Goal: Task Accomplishment & Management: Use online tool/utility

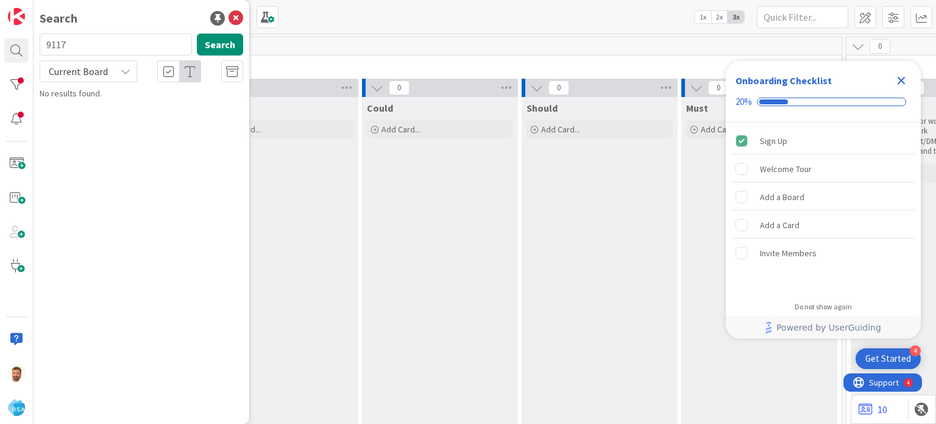
type input "9117"
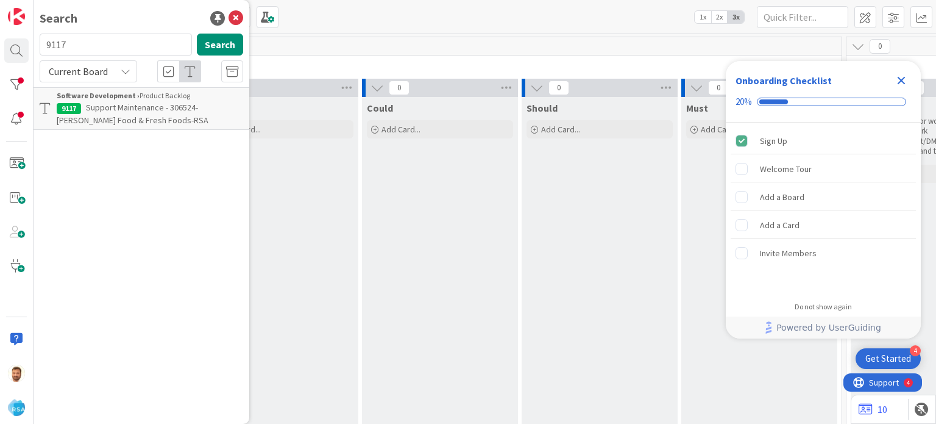
click at [102, 105] on span "Support Maintenance - 306524- [PERSON_NAME] Food & Fresh Foods-RSA" at bounding box center [133, 114] width 152 height 24
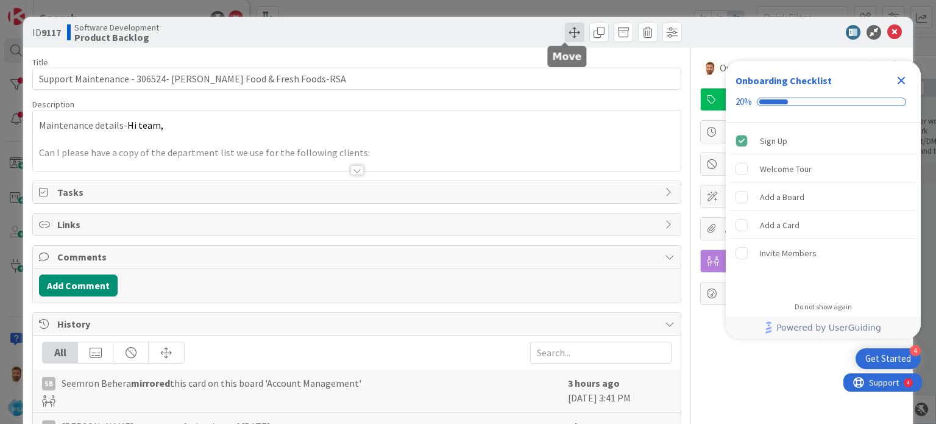
click at [565, 32] on span at bounding box center [575, 33] width 20 height 20
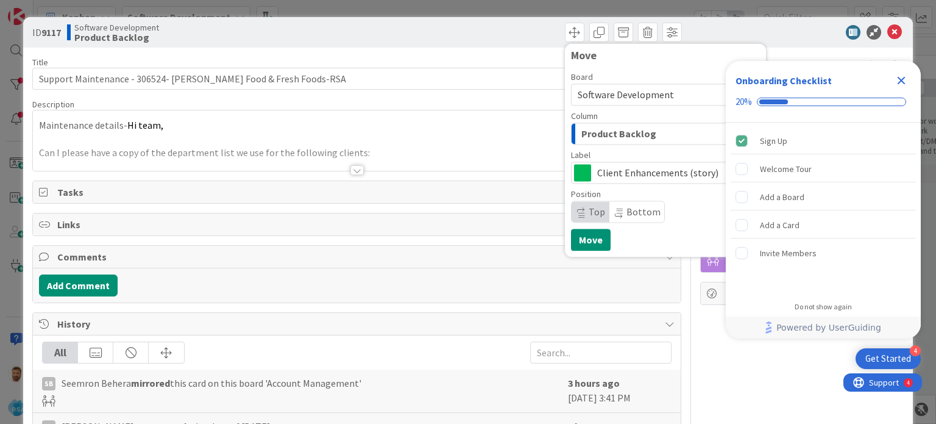
click at [581, 133] on span "Product Backlog" at bounding box center [618, 134] width 75 height 16
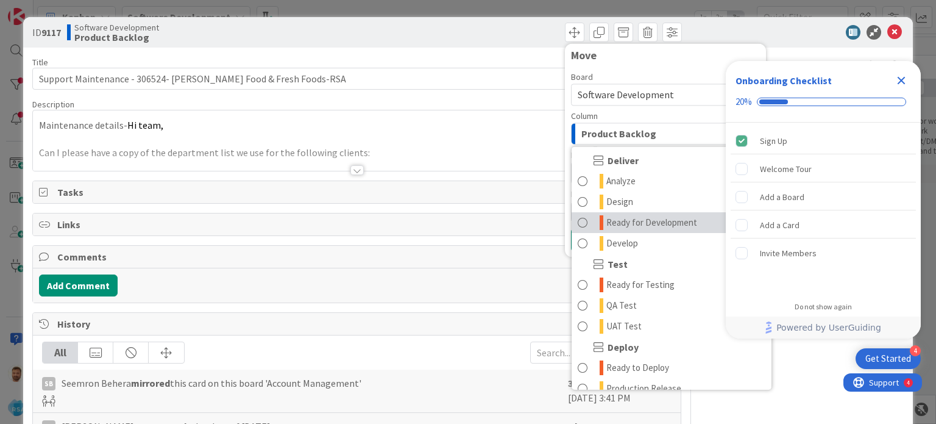
scroll to position [251, 0]
click at [633, 215] on span "Ready for Development" at bounding box center [651, 222] width 91 height 15
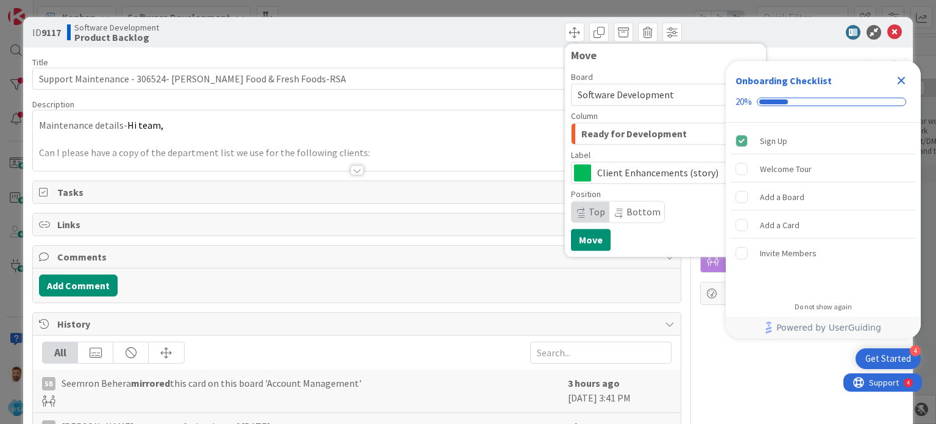
click at [605, 231] on div "Move Board Software Development Column Ready for Development Product Backlog Pr…" at bounding box center [665, 149] width 189 height 201
click at [578, 236] on button "Move" at bounding box center [591, 240] width 40 height 22
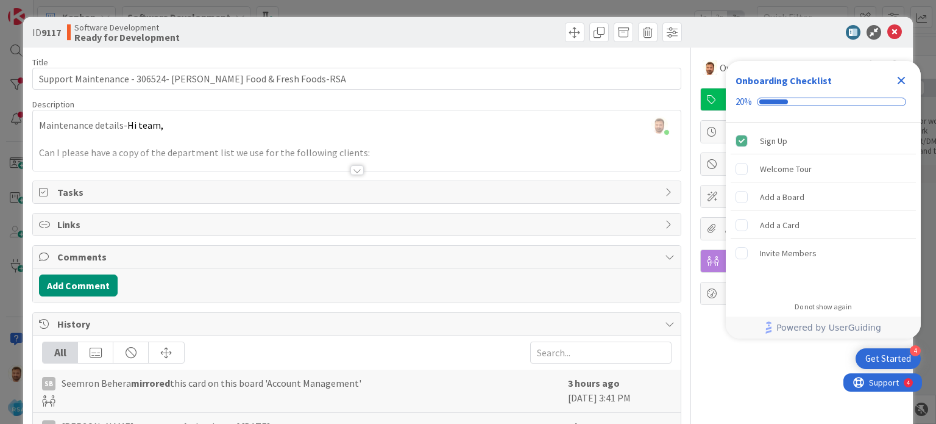
click at [882, 41] on div "ID 9117 Software Development Ready for Development Move Move" at bounding box center [467, 32] width 889 height 30
click at [887, 34] on icon at bounding box center [894, 32] width 15 height 15
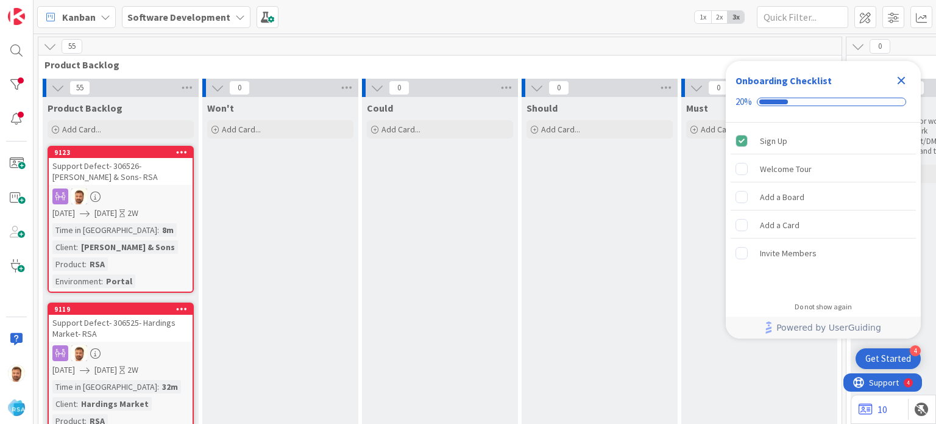
click at [900, 85] on icon "Close Checklist" at bounding box center [901, 80] width 15 height 15
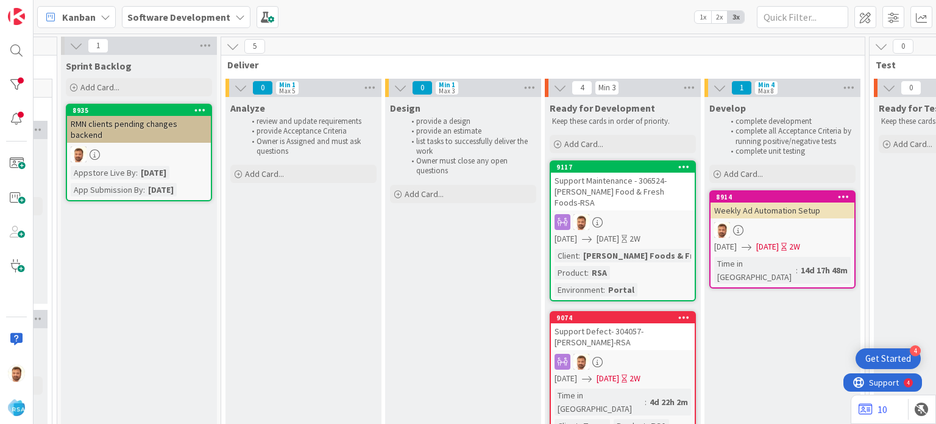
click at [636, 183] on div "Support Maintenance - 306524- [PERSON_NAME] Food & Fresh Foods-RSA" at bounding box center [623, 191] width 144 height 38
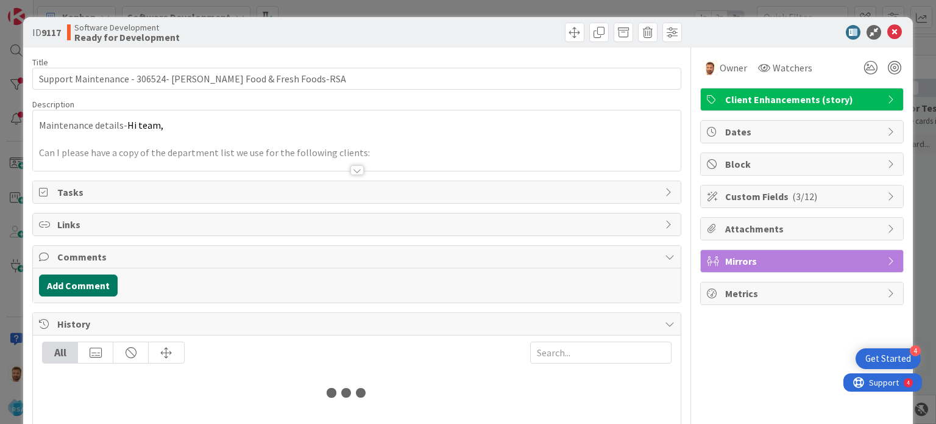
click at [80, 280] on button "Add Comment" at bounding box center [78, 285] width 79 height 22
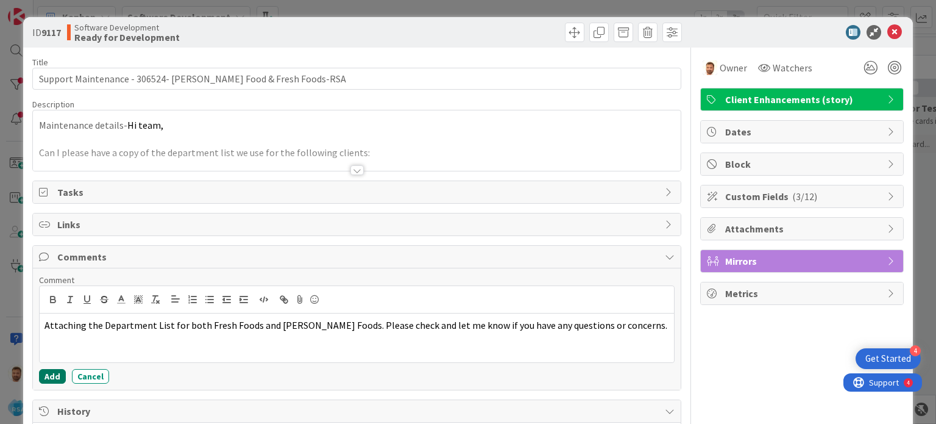
click at [53, 372] on button "Add" at bounding box center [52, 376] width 27 height 15
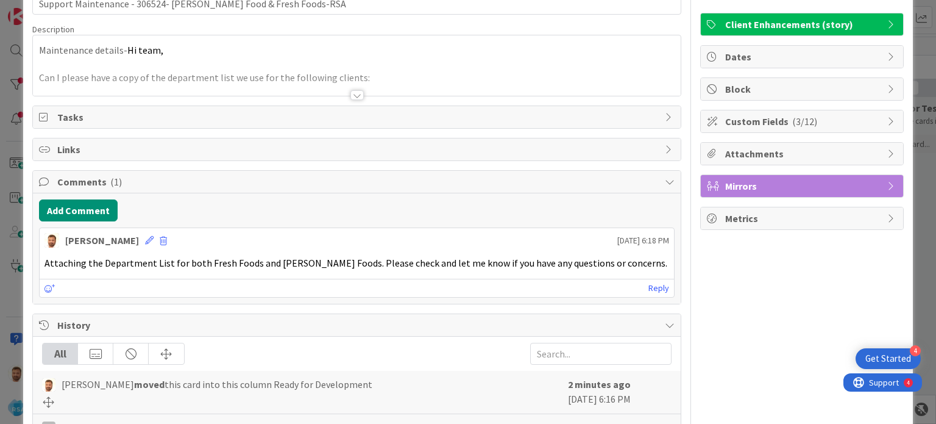
scroll to position [73, 0]
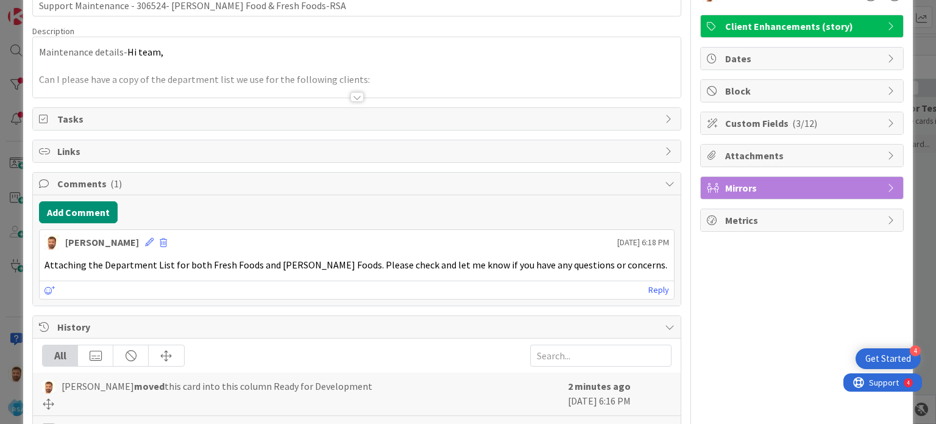
click at [724, 140] on div "Owner Watchers Client Enhancements (story) Dates Block Custom Fields ( 3/12 ) A…" at bounding box center [802, 296] width 204 height 645
click at [722, 145] on div "Attachments" at bounding box center [802, 155] width 202 height 22
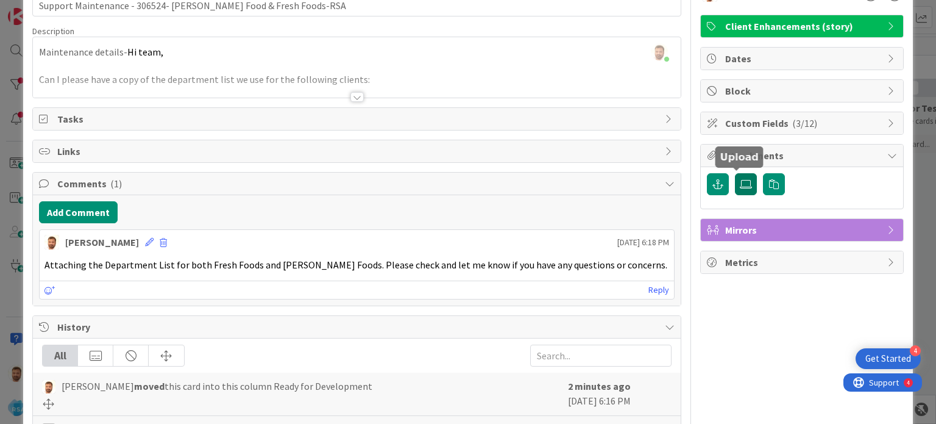
click at [740, 181] on icon at bounding box center [746, 184] width 12 height 10
click at [735, 173] on input "file" at bounding box center [735, 173] width 0 height 0
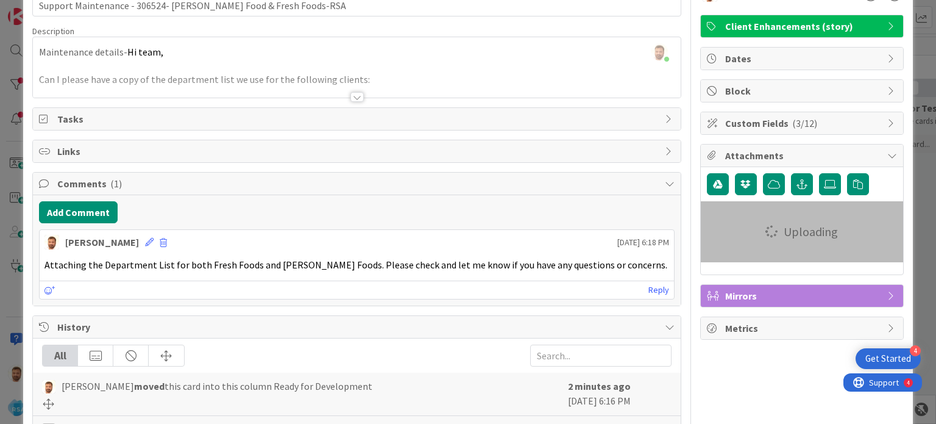
scroll to position [0, 0]
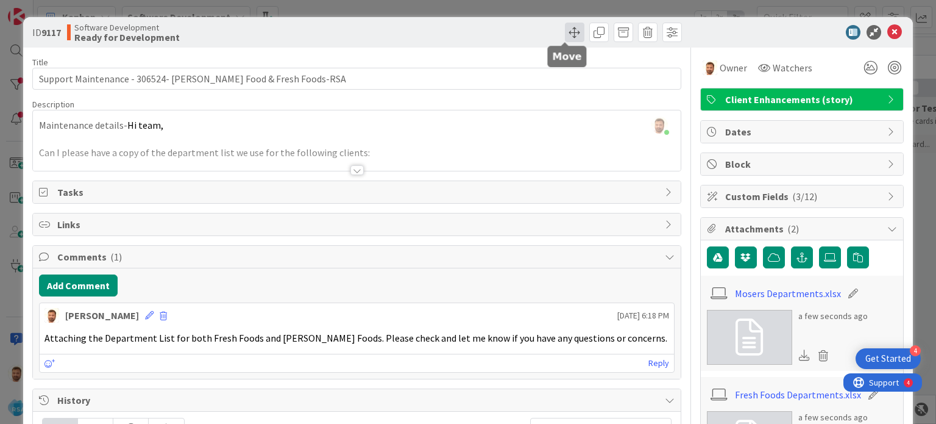
click at [565, 26] on span at bounding box center [575, 33] width 20 height 20
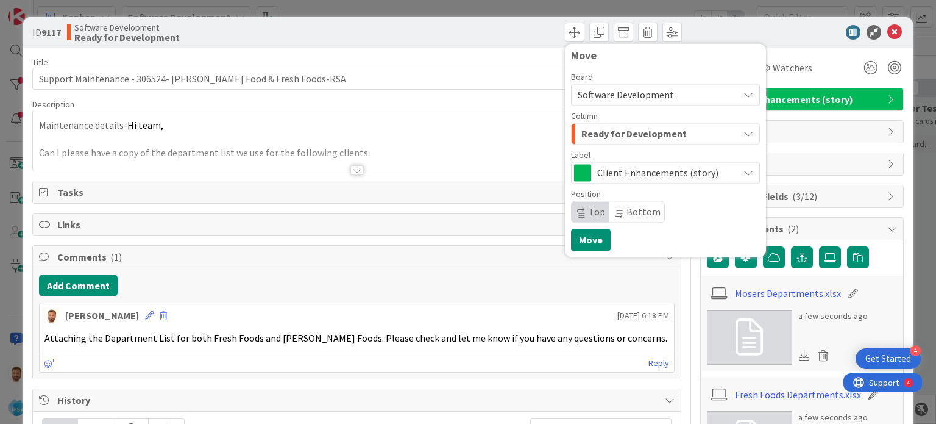
click at [600, 125] on div "Ready for Development" at bounding box center [658, 134] width 160 height 20
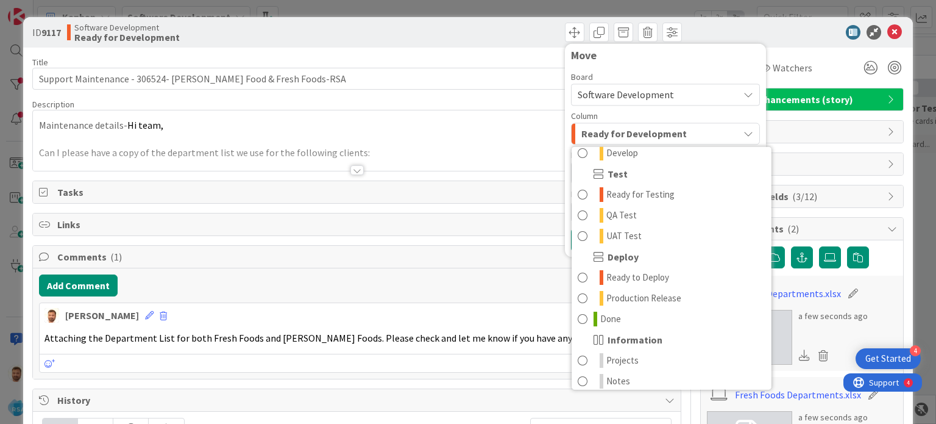
scroll to position [347, 0]
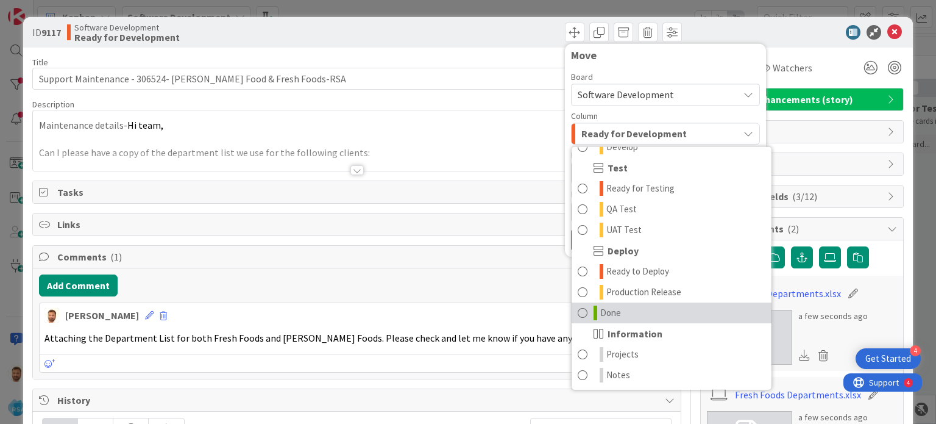
click at [605, 310] on span "Done" at bounding box center [610, 312] width 21 height 15
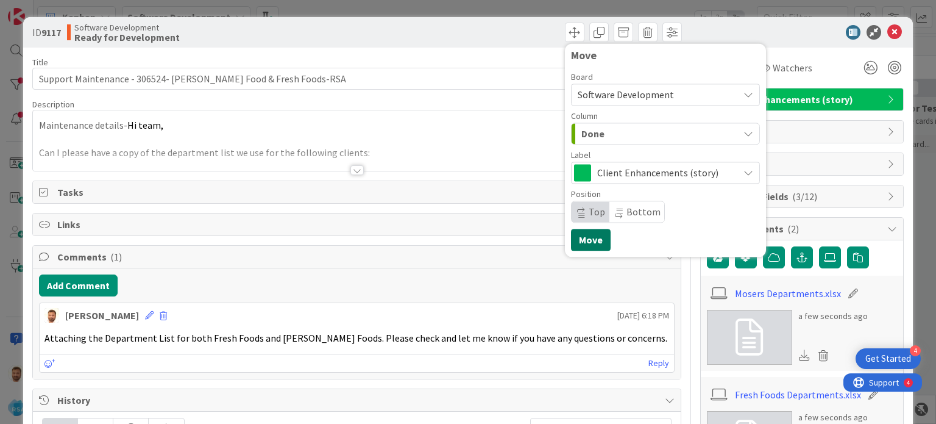
click at [582, 249] on button "Move" at bounding box center [591, 240] width 40 height 22
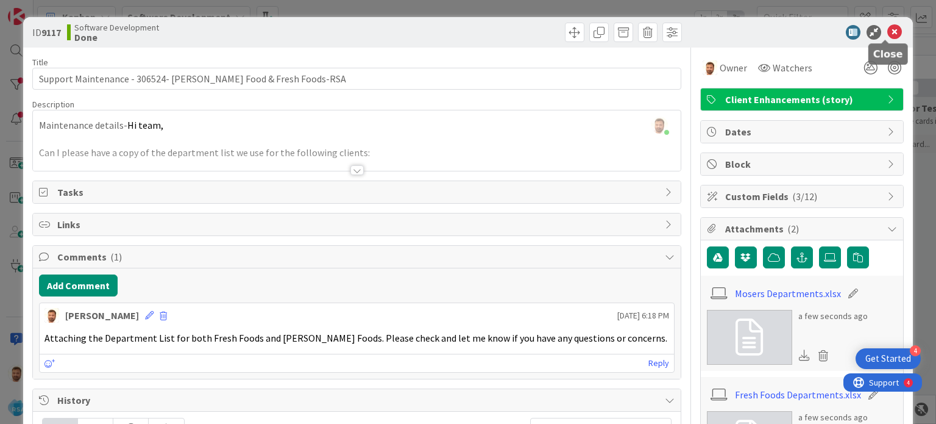
click at [887, 35] on icon at bounding box center [894, 32] width 15 height 15
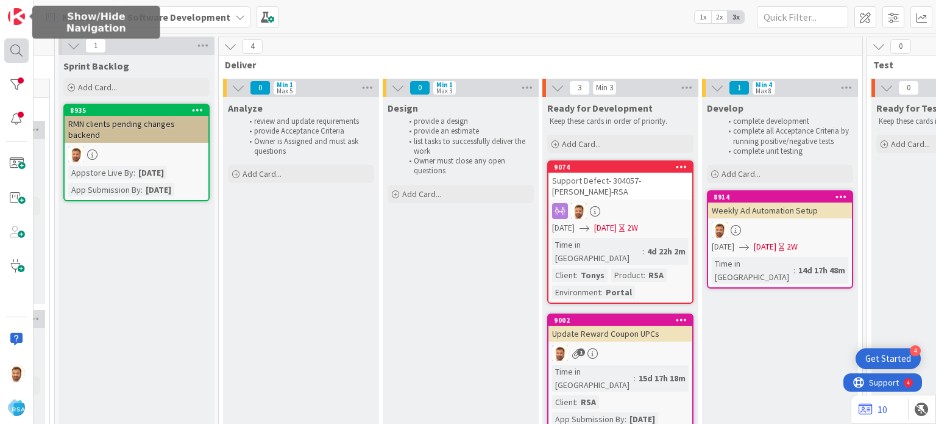
click at [5, 48] on div at bounding box center [16, 50] width 24 height 24
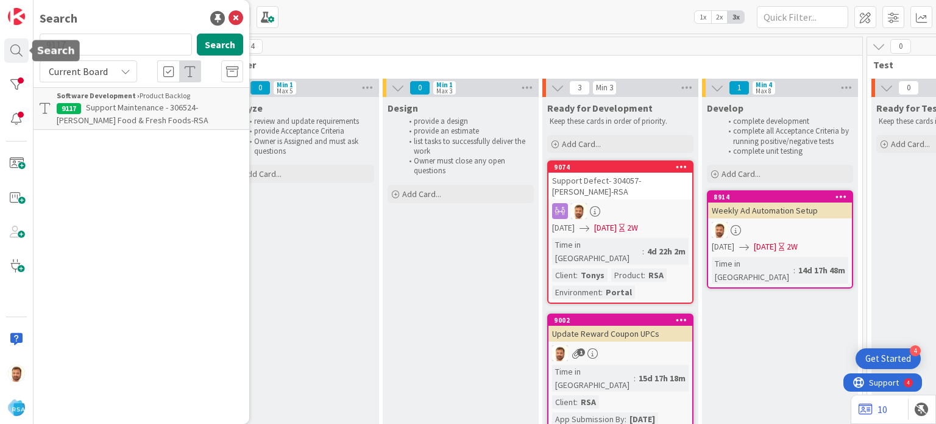
click at [68, 43] on input "9117" at bounding box center [116, 45] width 152 height 22
type input "9121"
click at [119, 110] on span "Support Maintenance - 306574- [GEOGRAPHIC_DATA]" at bounding box center [127, 114] width 141 height 24
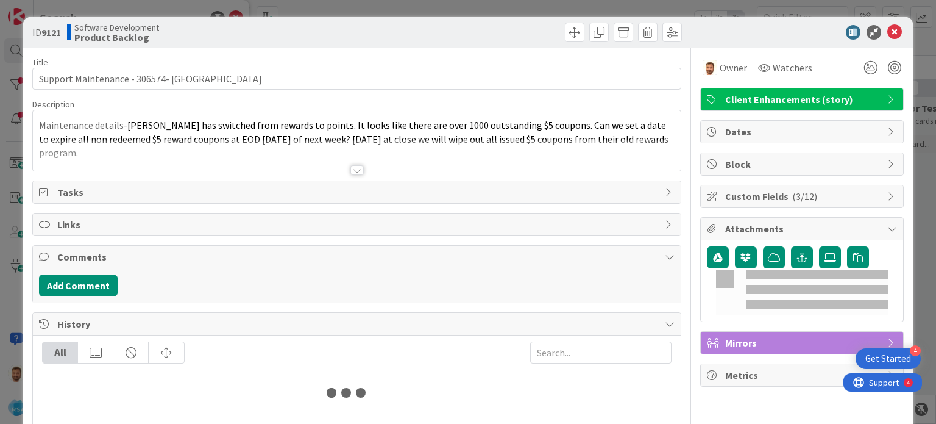
click at [565, 41] on div at bounding box center [575, 33] width 20 height 20
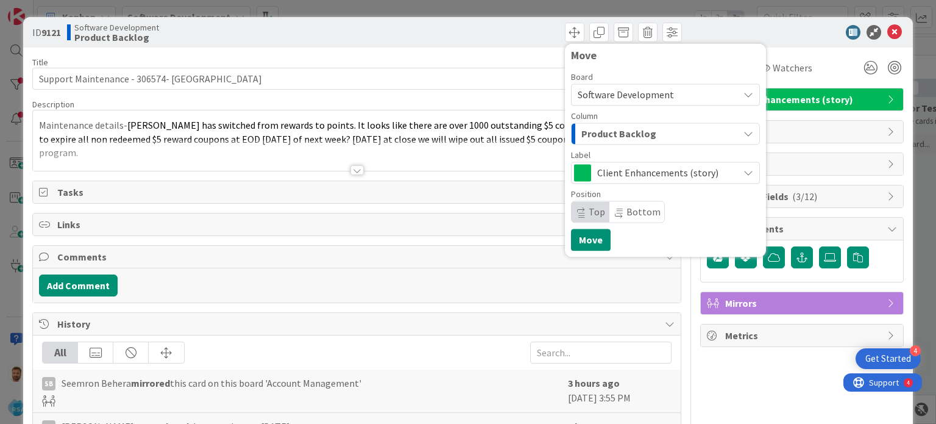
click at [639, 229] on div "Move Board Software Development Column Product Backlog Label Client Enhancement…" at bounding box center [665, 149] width 189 height 201
click at [606, 136] on span "Product Backlog" at bounding box center [618, 134] width 75 height 16
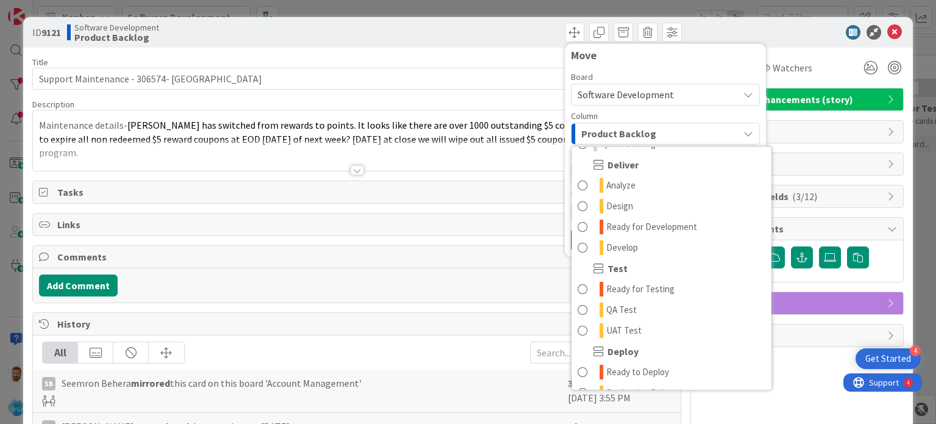
scroll to position [249, 0]
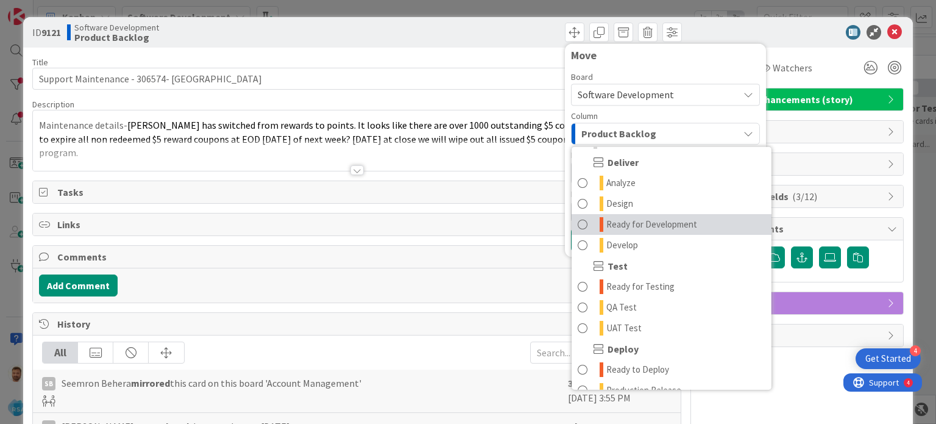
click at [638, 217] on span "Ready for Development" at bounding box center [651, 224] width 91 height 15
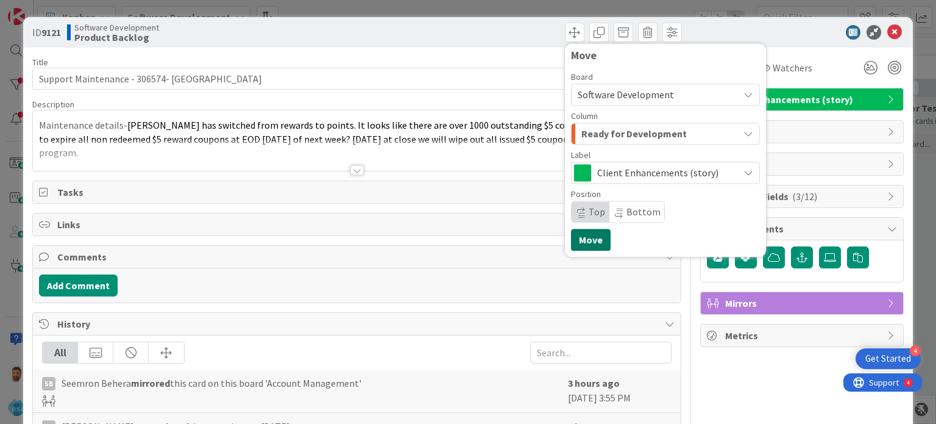
click at [584, 240] on button "Move" at bounding box center [591, 240] width 40 height 22
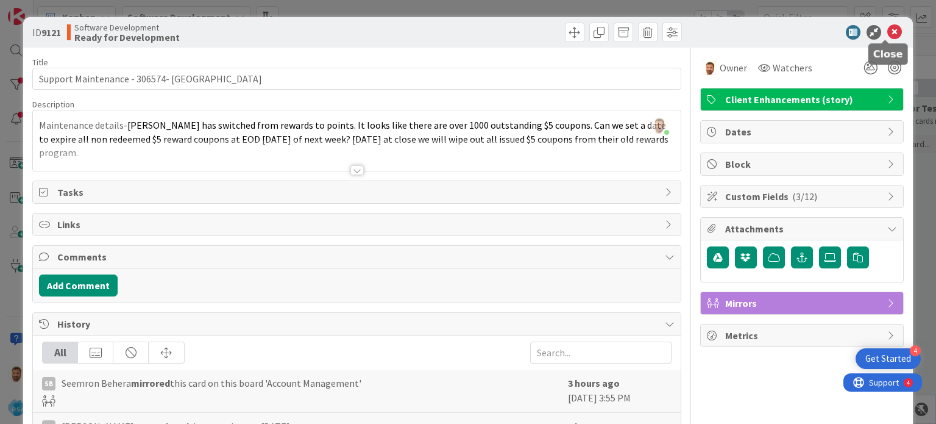
click at [890, 25] on icon at bounding box center [894, 32] width 15 height 15
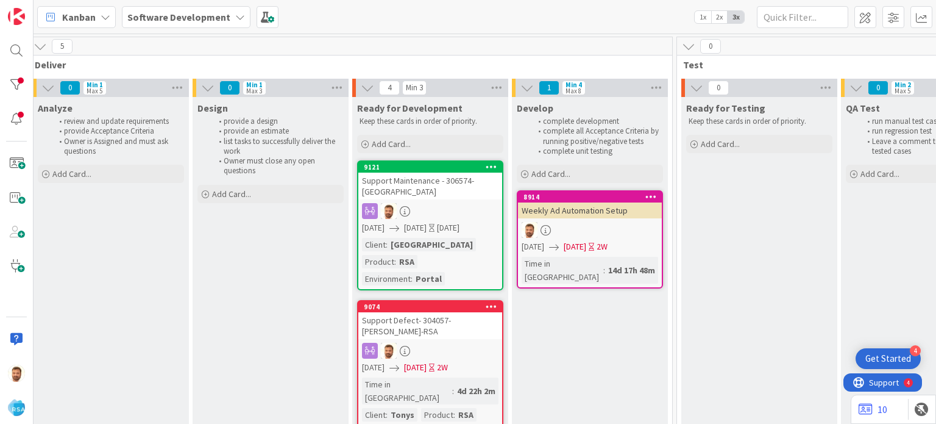
click at [434, 199] on link "9121 Support Maintenance - 306574- [GEOGRAPHIC_DATA] [DATE] [DATE] [DATE] Clien…" at bounding box center [430, 225] width 146 height 130
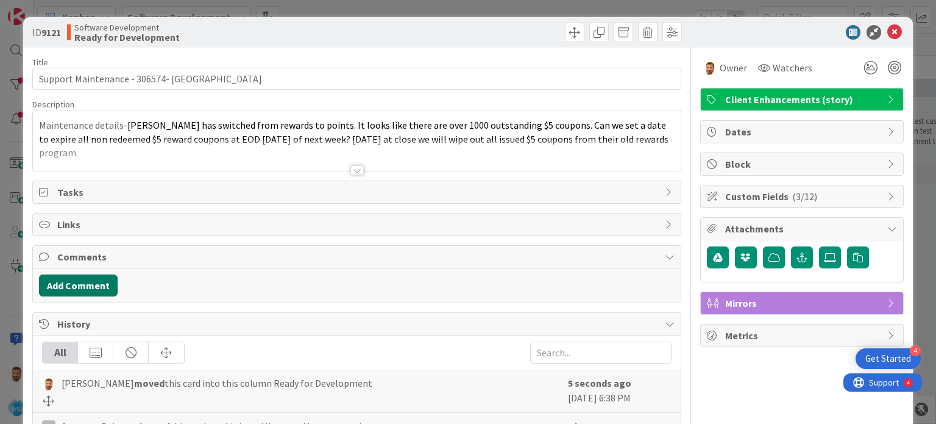
click at [105, 280] on button "Add Comment" at bounding box center [78, 285] width 79 height 22
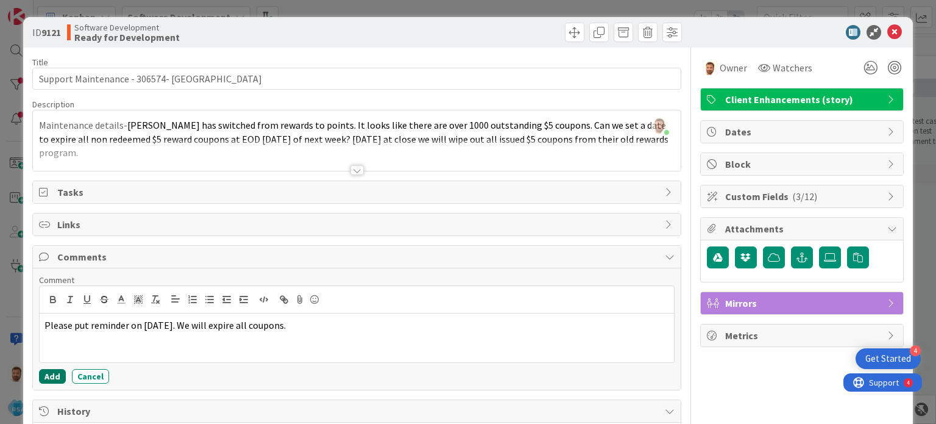
click at [54, 371] on button "Add" at bounding box center [52, 376] width 27 height 15
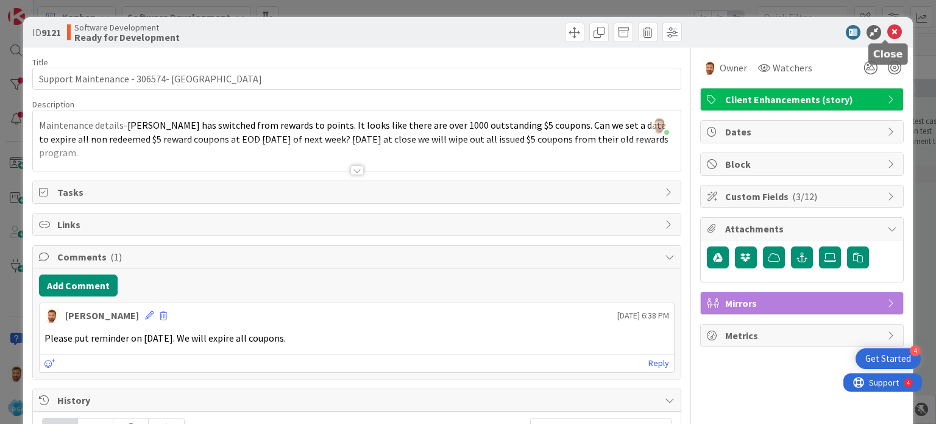
click at [887, 34] on icon at bounding box center [894, 32] width 15 height 15
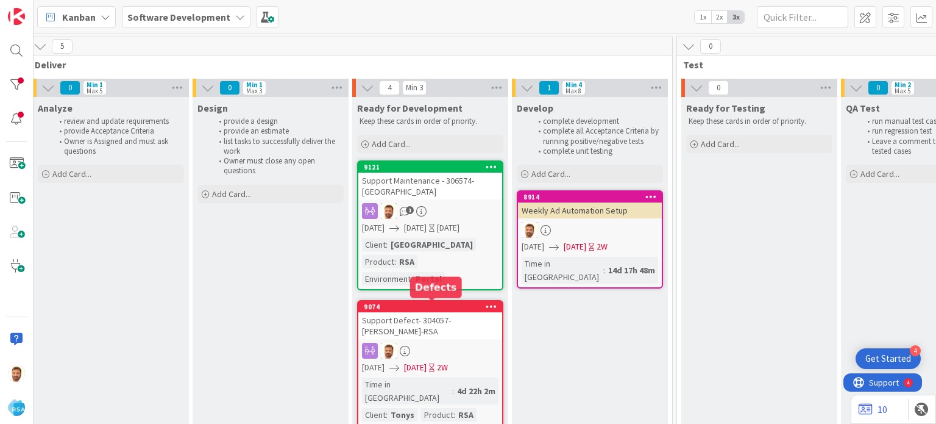
click at [438, 313] on div "Support Defect- 304057- [PERSON_NAME]-RSA" at bounding box center [430, 325] width 144 height 27
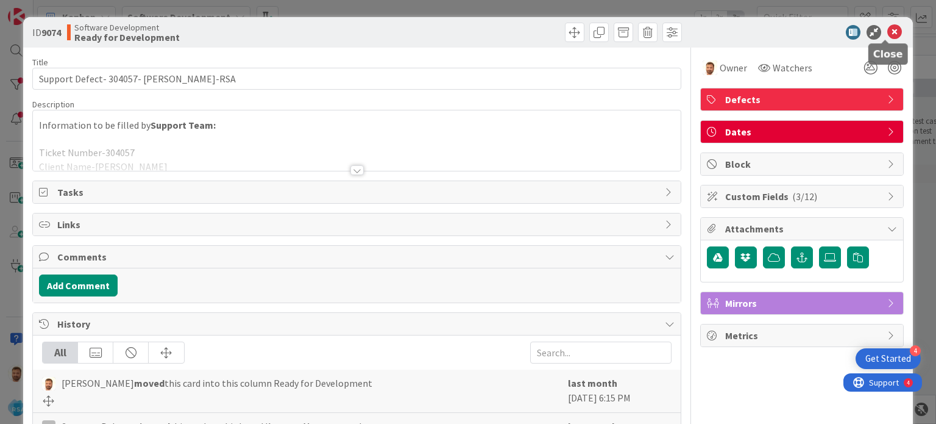
click at [887, 30] on icon at bounding box center [894, 32] width 15 height 15
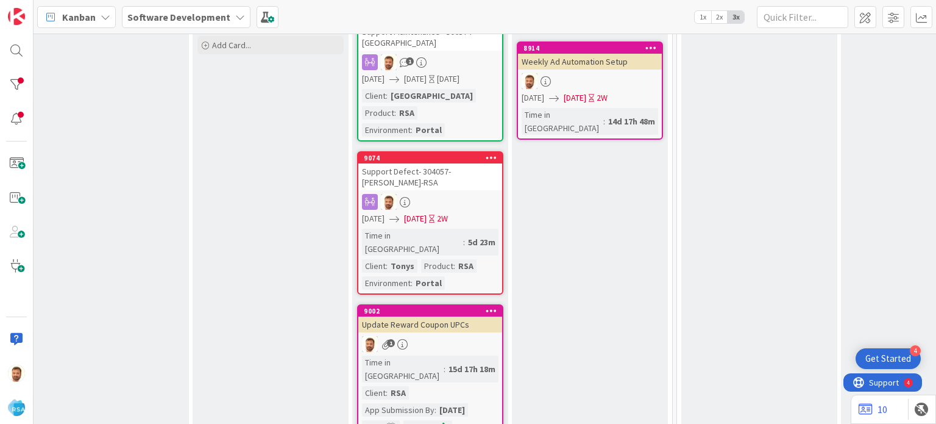
scroll to position [149, 1317]
click at [408, 168] on div "Support Defect- 304057- [PERSON_NAME]-RSA" at bounding box center [430, 176] width 144 height 27
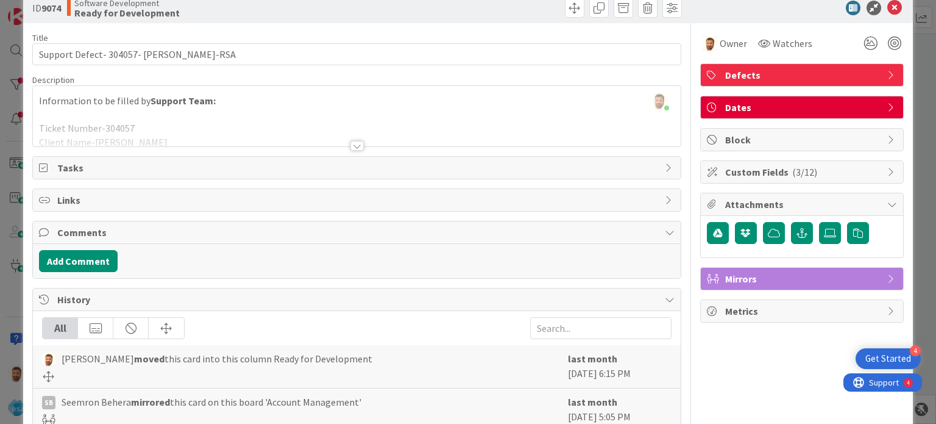
scroll to position [26, 0]
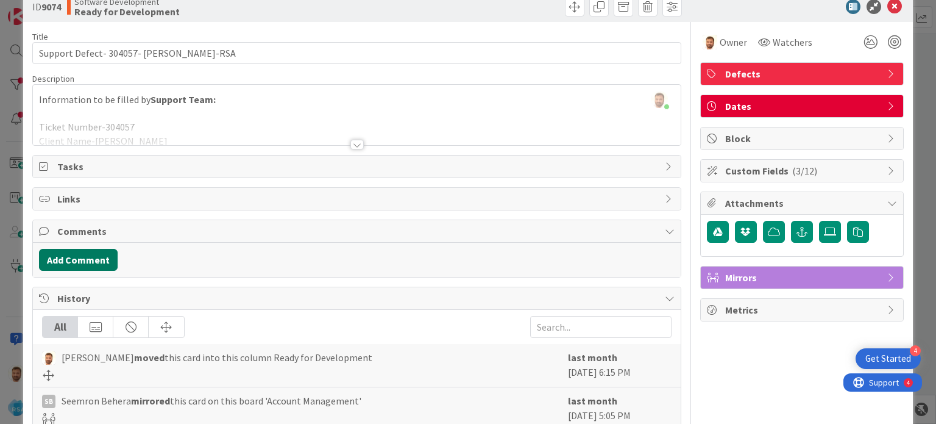
click at [110, 255] on button "Add Comment" at bounding box center [78, 260] width 79 height 22
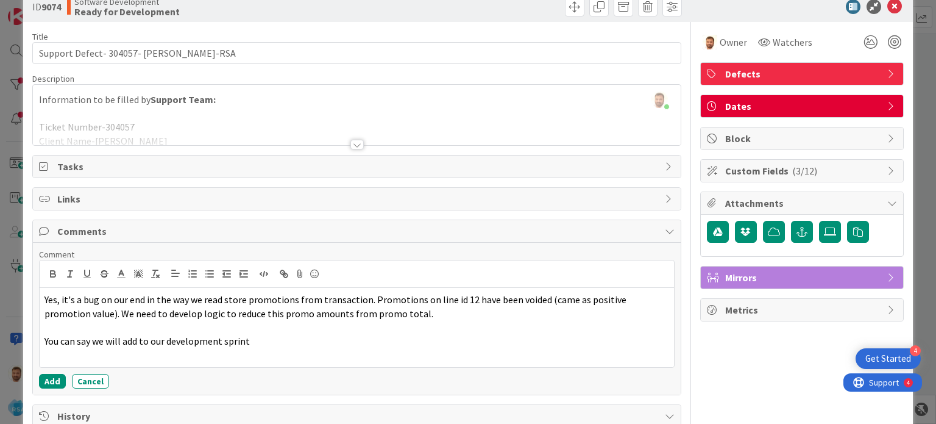
click at [52, 387] on div "Comment Yes, it's a bug on our end in the way we read store promotions from tra…" at bounding box center [356, 319] width 647 height 152
click at [56, 382] on button "Add" at bounding box center [52, 381] width 27 height 15
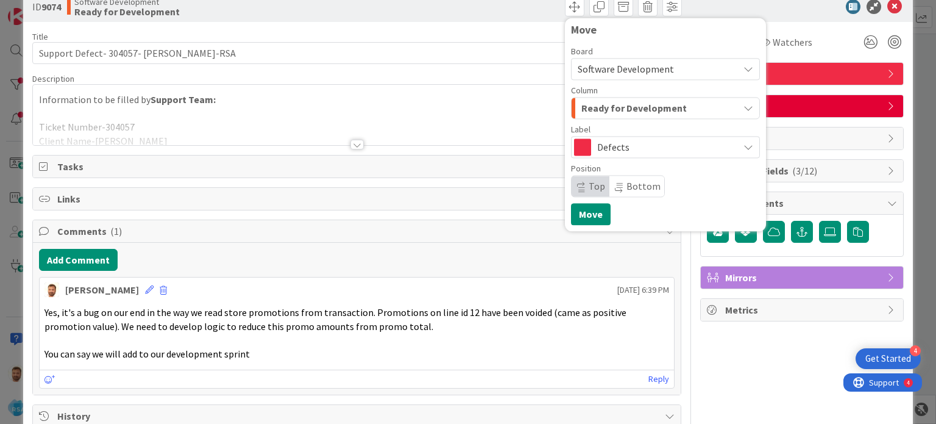
click at [574, 79] on div "Software Development" at bounding box center [665, 69] width 189 height 22
click at [582, 71] on span "Software Development" at bounding box center [626, 69] width 96 height 12
click at [590, 104] on span "Ready for Development" at bounding box center [633, 108] width 105 height 16
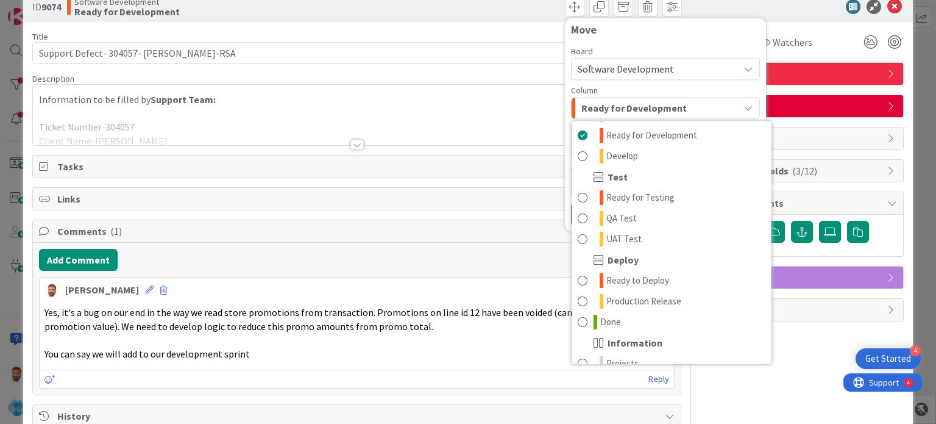
scroll to position [347, 0]
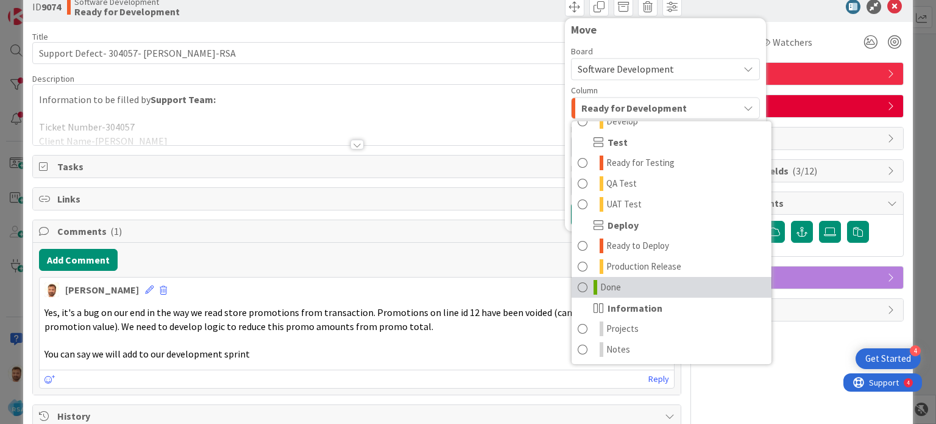
click at [595, 277] on link "Done" at bounding box center [672, 287] width 200 height 21
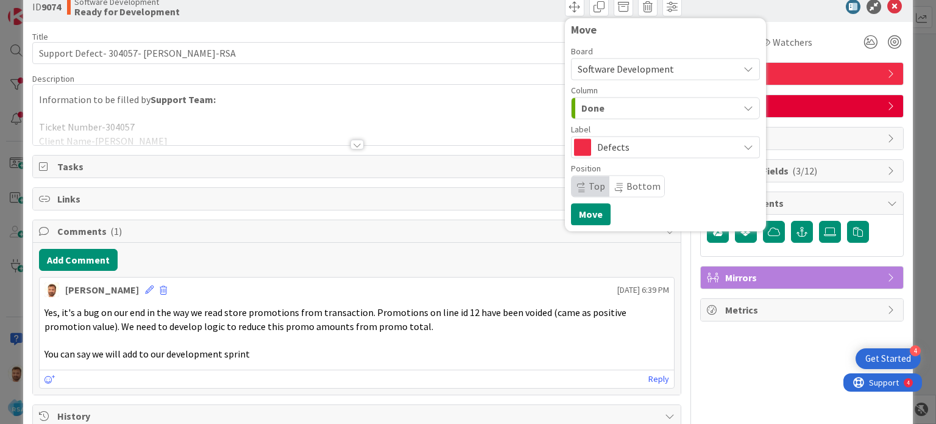
click at [588, 244] on div "Add Comment [PERSON_NAME] [DATE] 6:39 PM Yes, it's a bug on our end in the way …" at bounding box center [356, 319] width 647 height 152
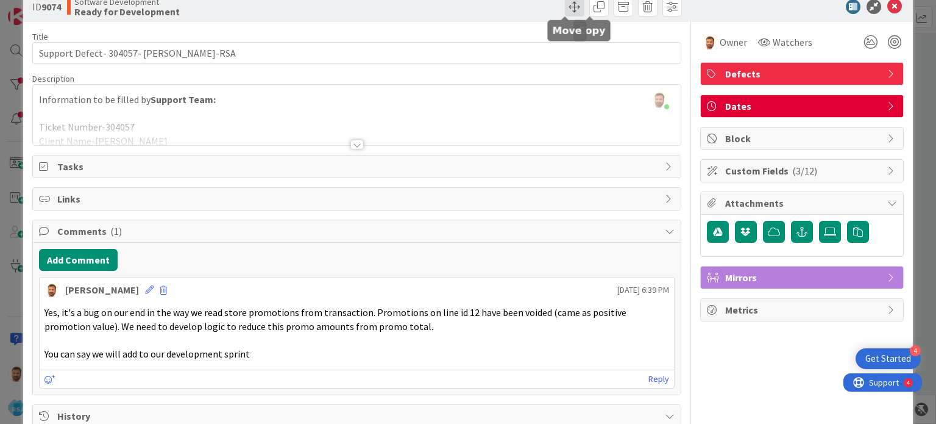
click at [569, 5] on span at bounding box center [575, 7] width 20 height 20
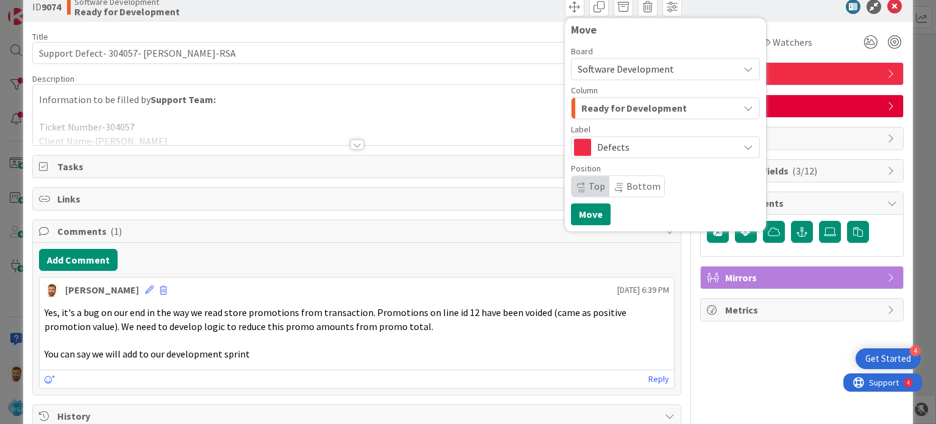
click at [602, 121] on div "Board Software Development Column Ready for Development Label Defects Position …" at bounding box center [665, 122] width 189 height 150
click at [600, 113] on span "Ready for Development" at bounding box center [633, 108] width 105 height 16
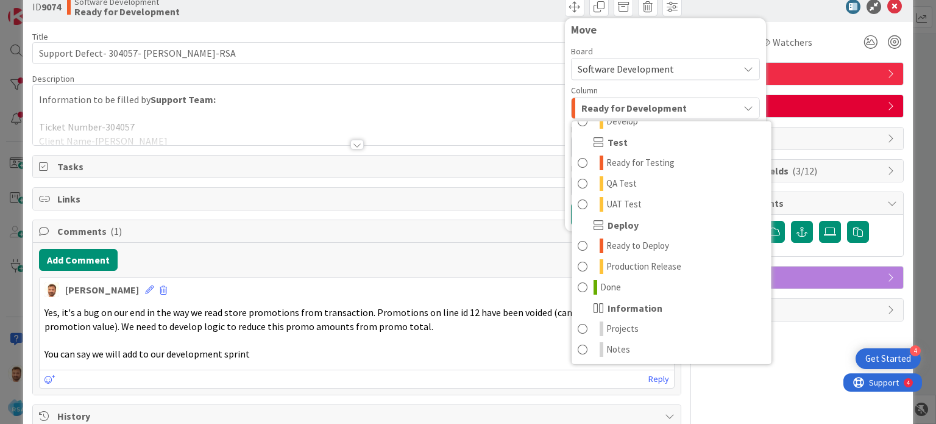
click at [580, 297] on div "Information" at bounding box center [672, 307] width 200 height 21
click at [582, 285] on link "Done" at bounding box center [672, 287] width 200 height 21
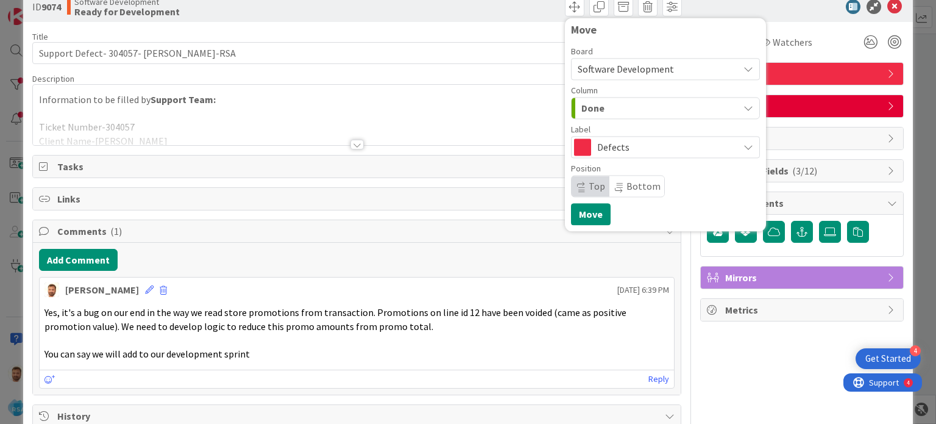
click at [578, 233] on span "Comments ( 1 )" at bounding box center [357, 231] width 601 height 15
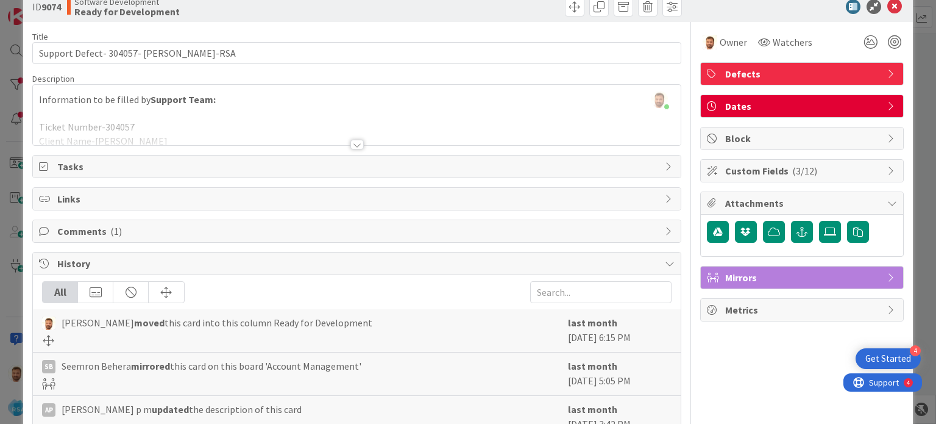
click at [578, 220] on div "Comments ( 1 )" at bounding box center [356, 231] width 647 height 22
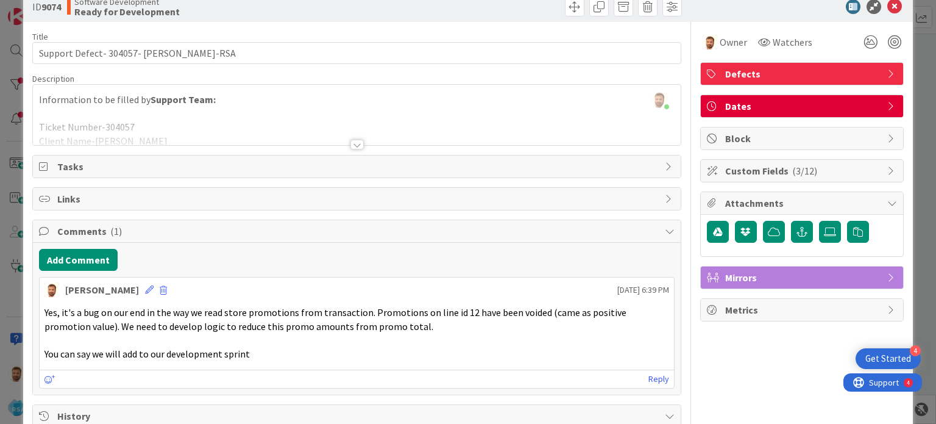
scroll to position [0, 0]
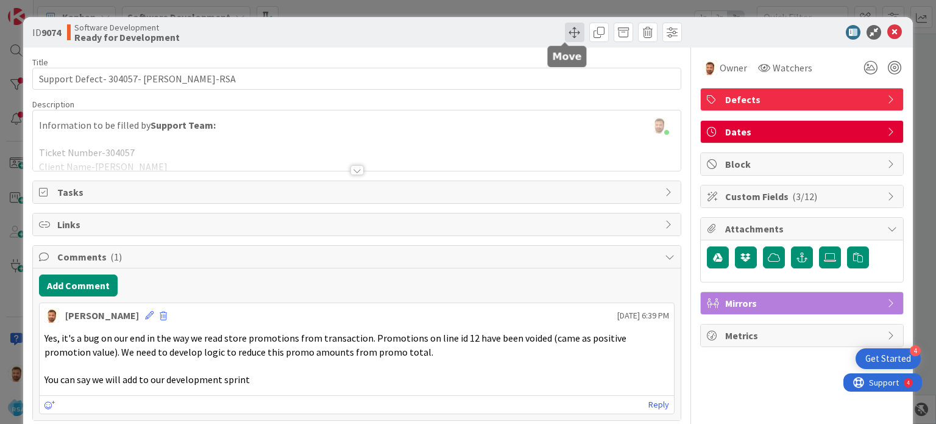
click at [570, 38] on span at bounding box center [575, 33] width 20 height 20
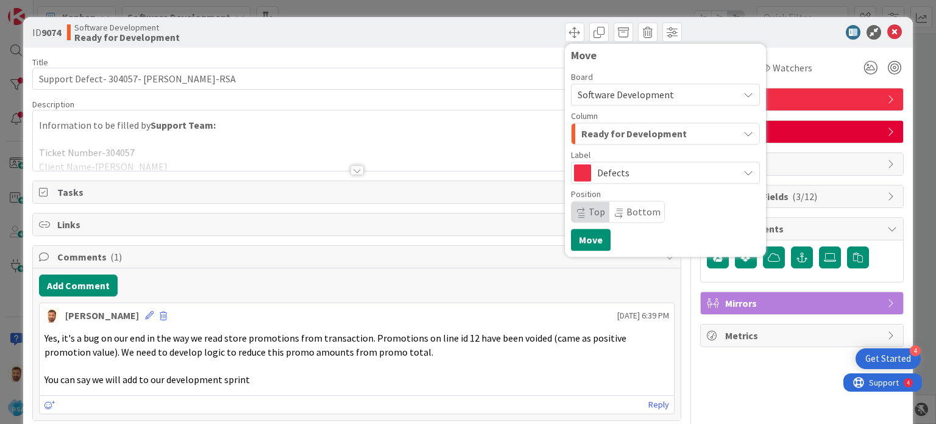
click at [588, 143] on div "Ready for Development" at bounding box center [658, 134] width 160 height 20
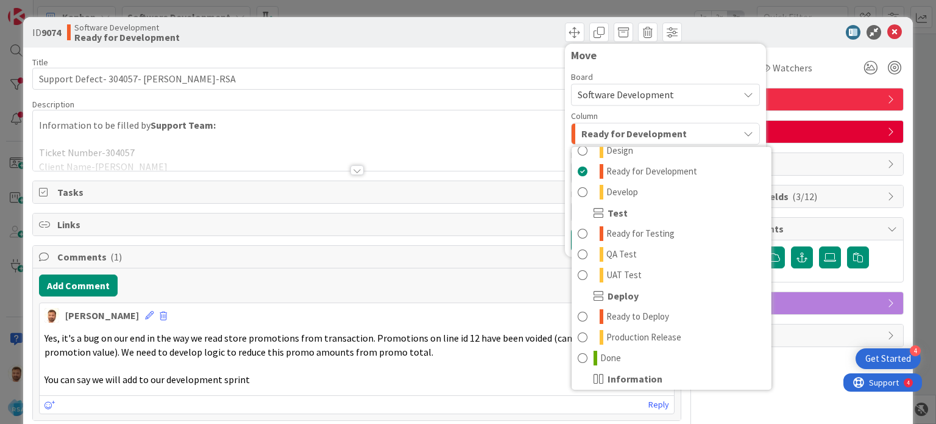
scroll to position [327, 0]
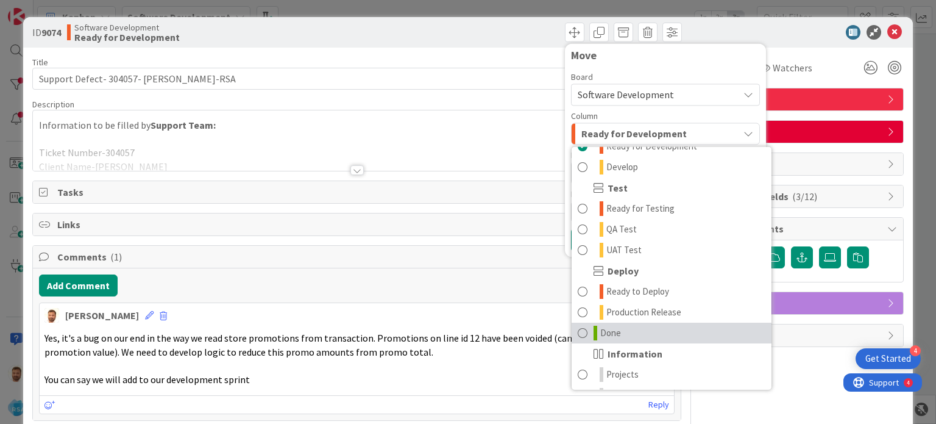
click at [580, 325] on link "Done" at bounding box center [672, 332] width 200 height 21
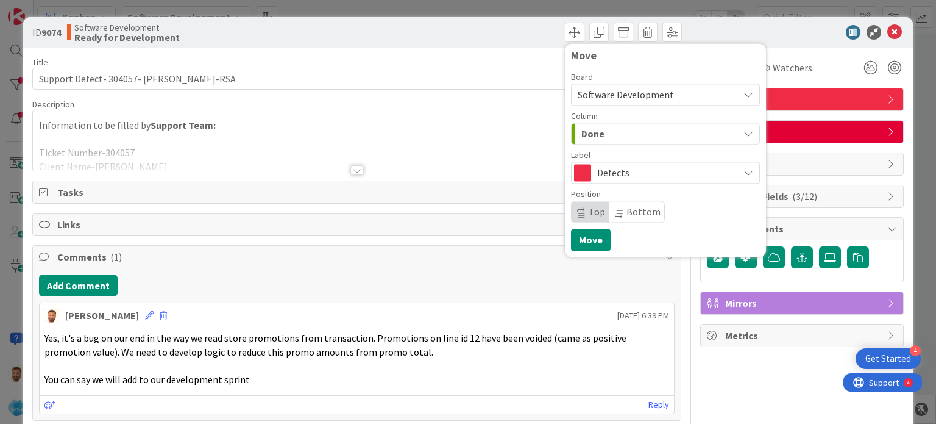
click at [580, 255] on div "Move Board Software Development Column Done Product Backlog Product Backlog Won…" at bounding box center [665, 149] width 201 height 213
click at [580, 242] on button "Move" at bounding box center [591, 240] width 40 height 22
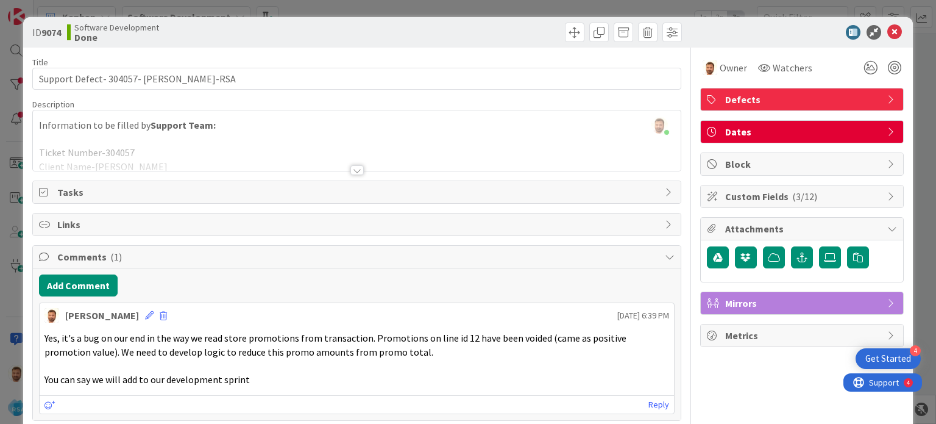
click at [887, 31] on icon at bounding box center [894, 32] width 15 height 15
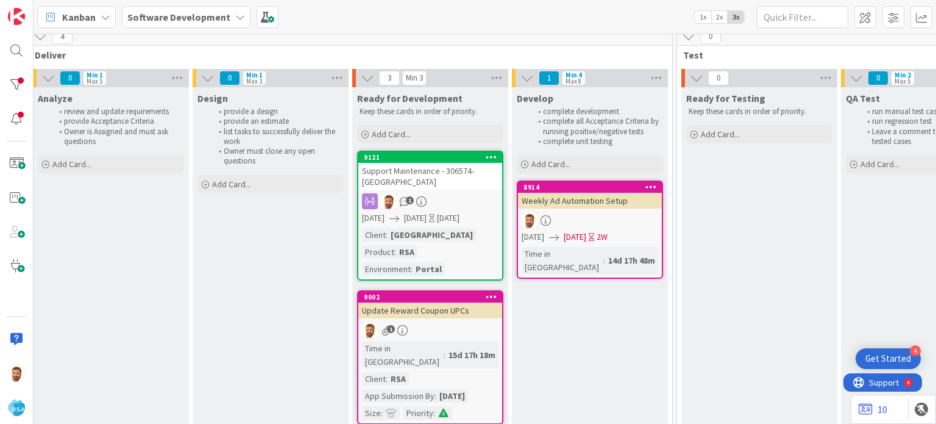
scroll to position [8, 1317]
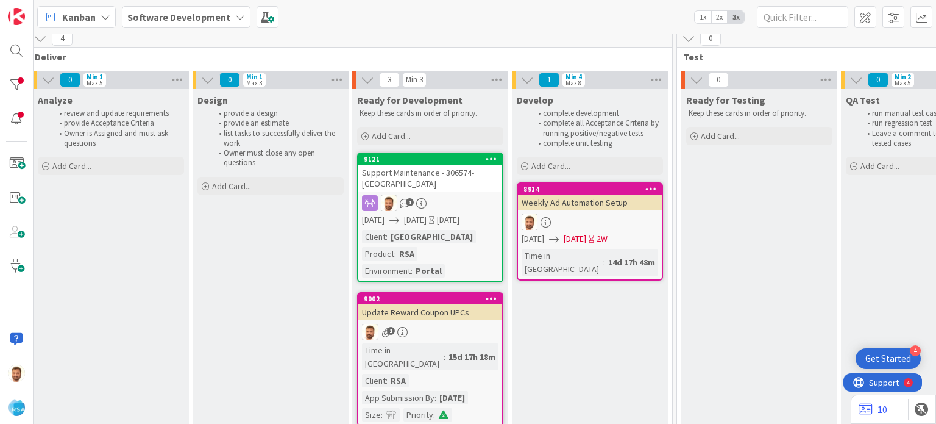
click at [418, 177] on div "Support Maintenance - 306574- [GEOGRAPHIC_DATA]" at bounding box center [430, 178] width 144 height 27
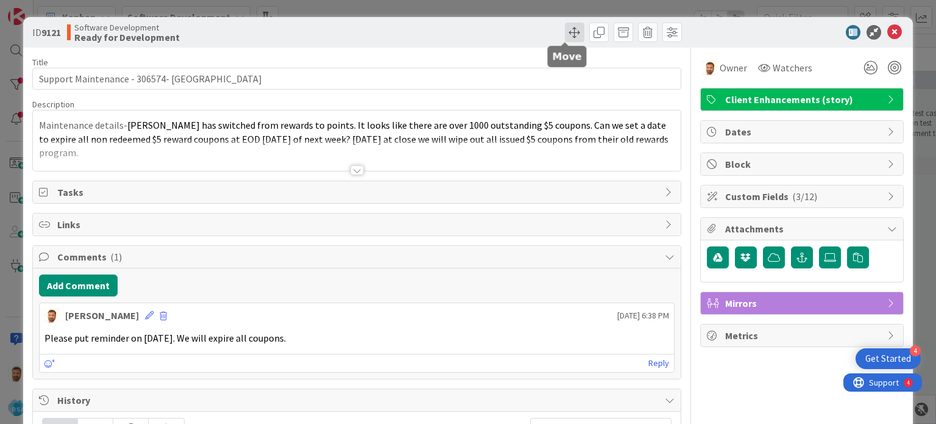
click at [565, 27] on span at bounding box center [575, 33] width 20 height 20
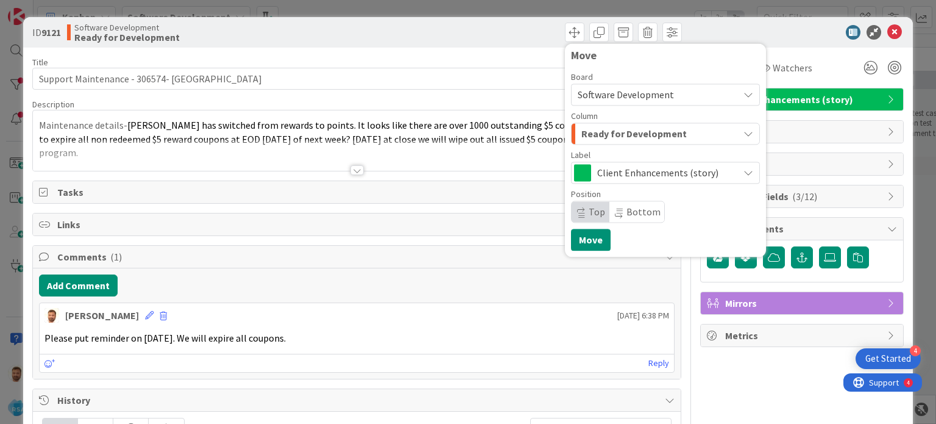
click at [587, 141] on span "Ready for Development" at bounding box center [633, 134] width 105 height 16
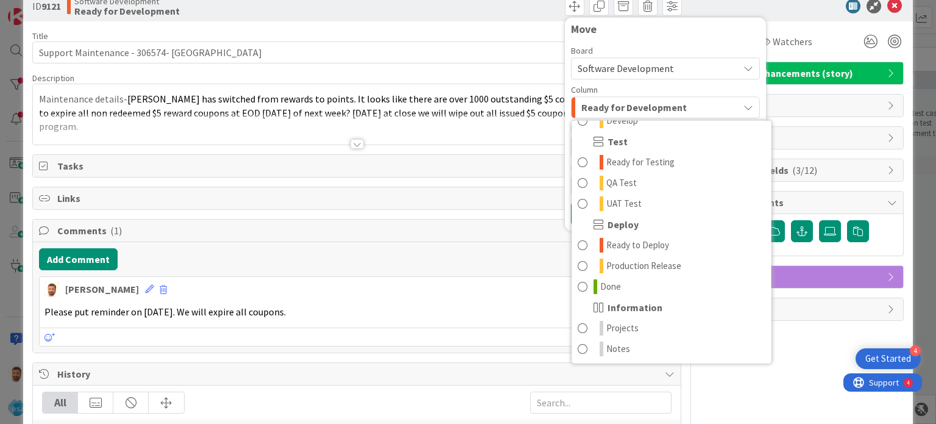
scroll to position [27, 0]
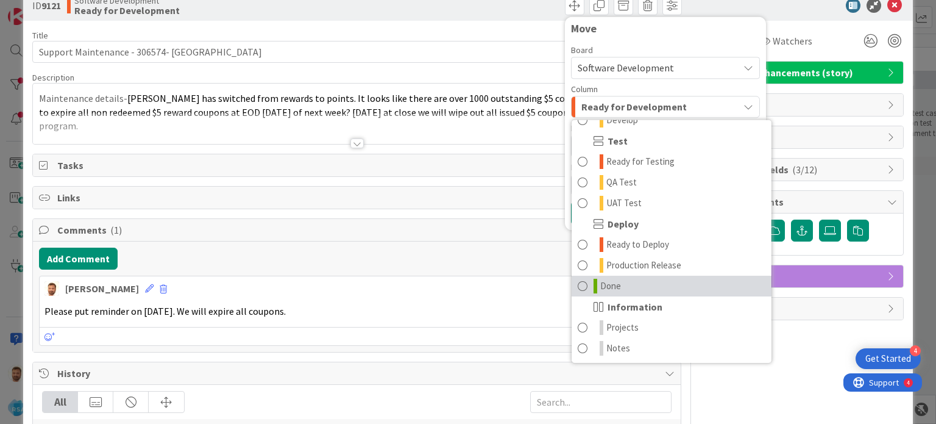
click at [602, 280] on span "Done" at bounding box center [610, 286] width 21 height 15
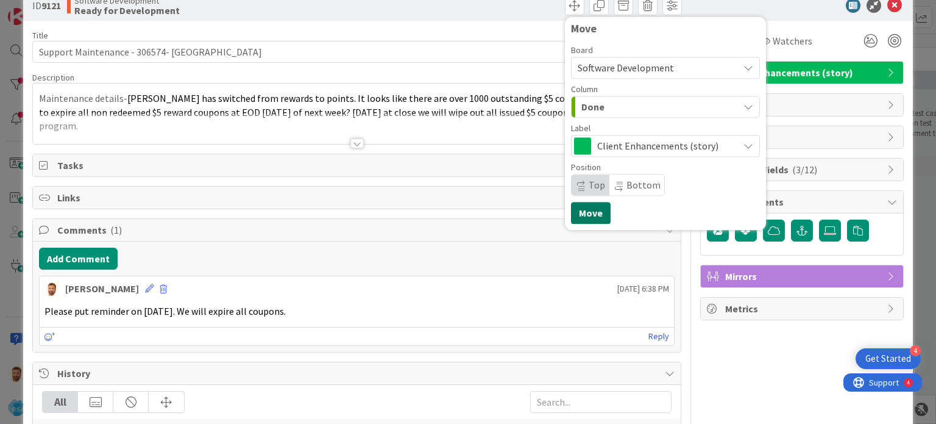
click at [588, 216] on button "Move" at bounding box center [591, 213] width 40 height 22
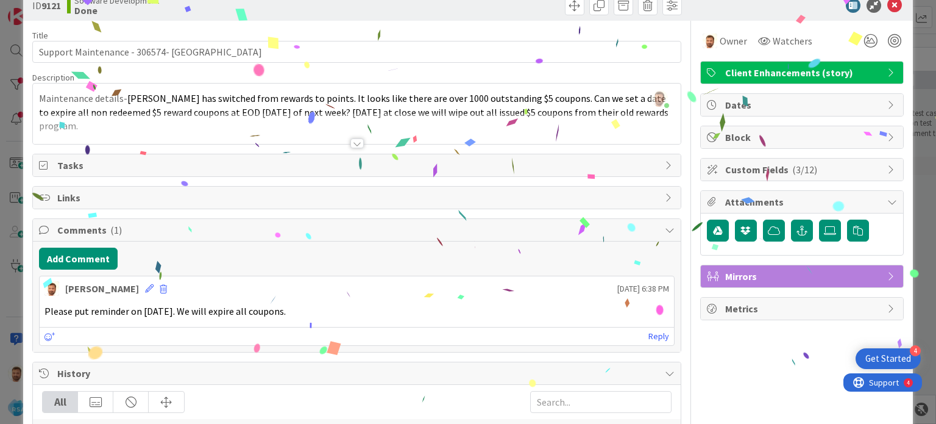
click at [880, 14] on div "ID 9121 Software Development Done Move Move" at bounding box center [467, 5] width 889 height 30
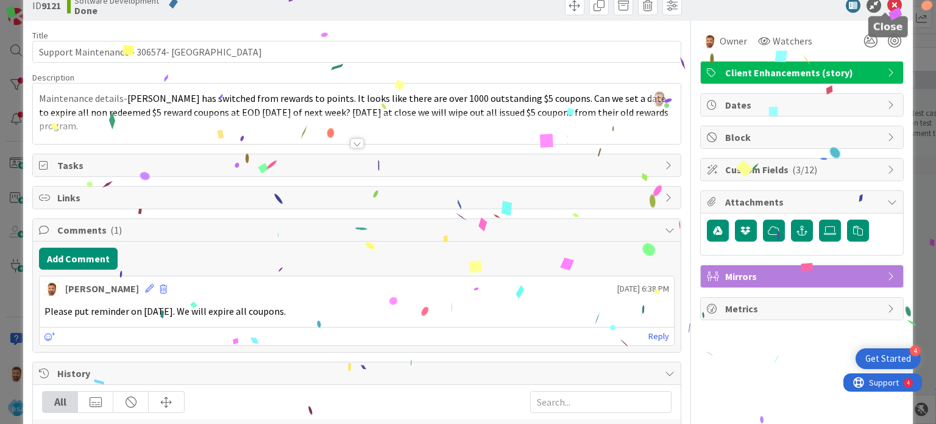
click at [887, 9] on icon at bounding box center [894, 5] width 15 height 15
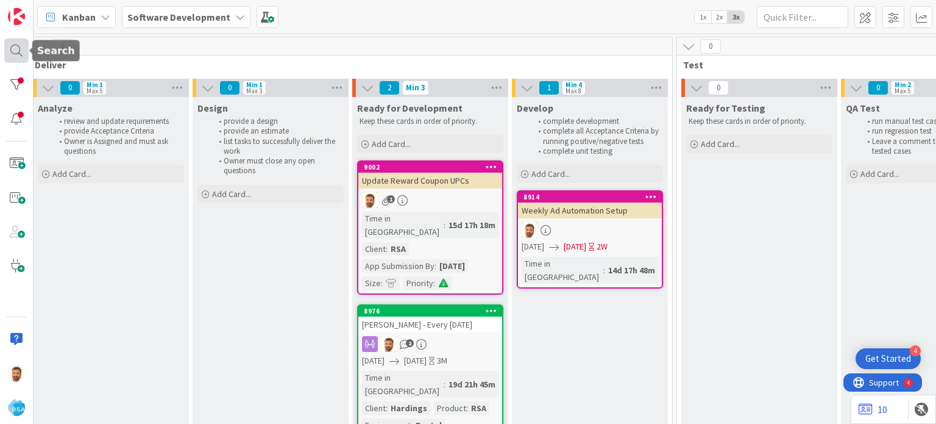
click at [15, 54] on div at bounding box center [16, 50] width 24 height 24
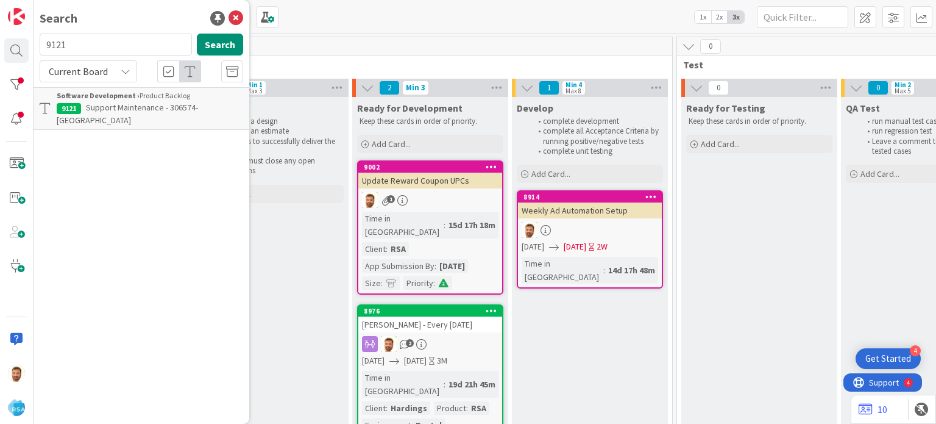
click at [118, 53] on input "9121" at bounding box center [116, 45] width 152 height 22
type input "9123"
click at [129, 108] on span "Support Defect- 306526- [PERSON_NAME] & Sons- RSA" at bounding box center [150, 114] width 187 height 24
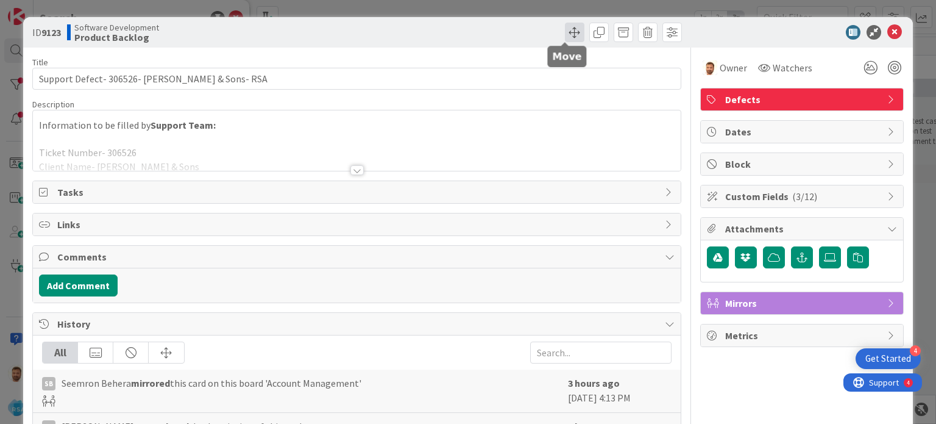
click at [566, 35] on span at bounding box center [575, 33] width 20 height 20
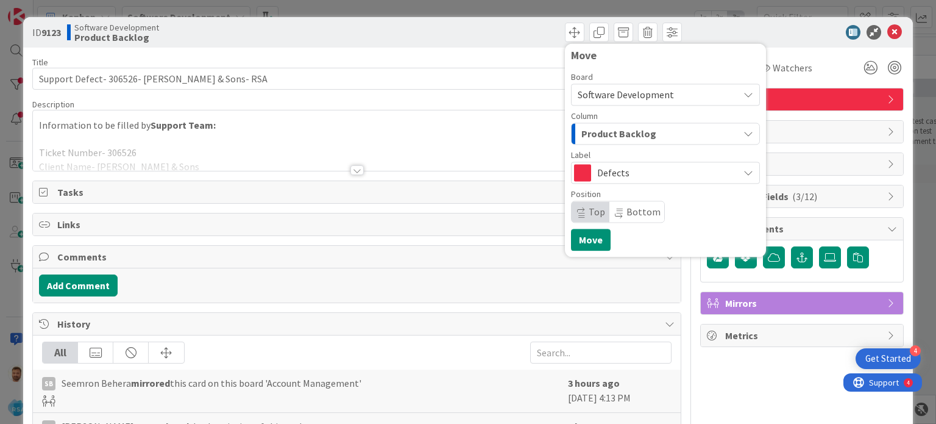
click at [590, 133] on span "Product Backlog" at bounding box center [618, 134] width 75 height 16
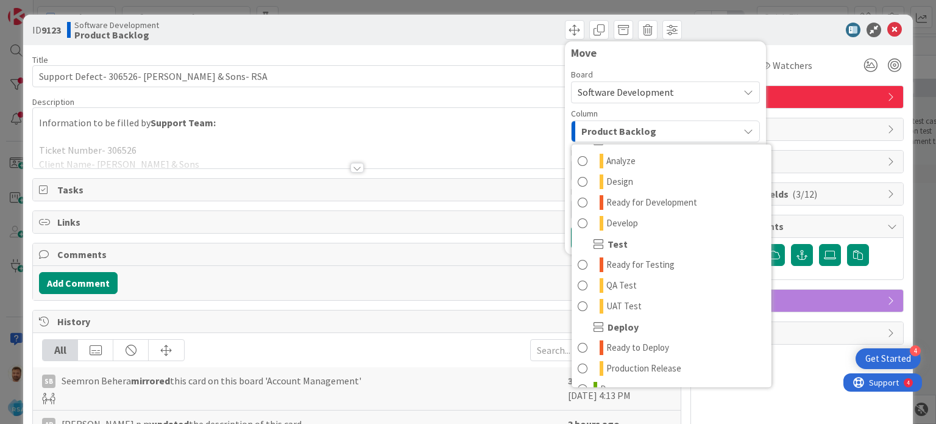
scroll to position [266, 0]
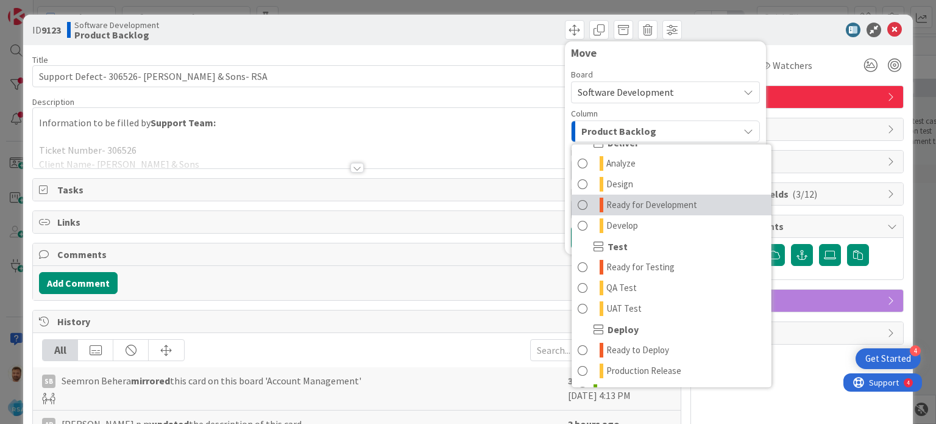
click at [666, 211] on span "Ready for Development" at bounding box center [651, 204] width 91 height 15
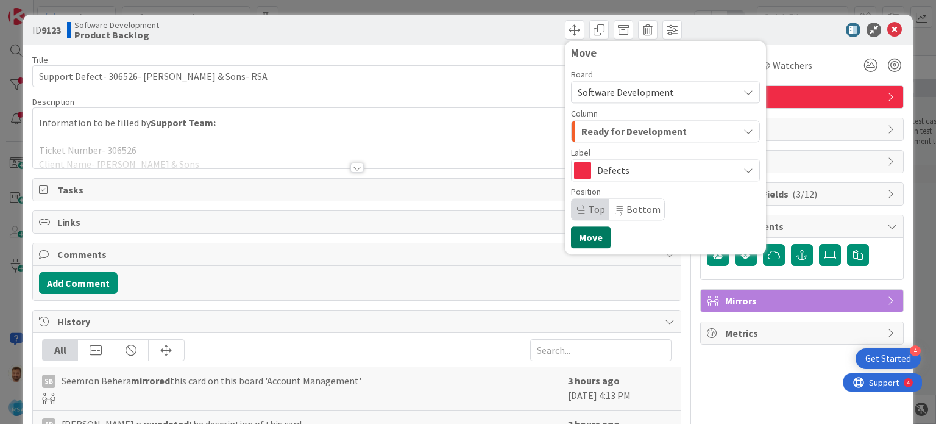
click at [586, 233] on button "Move" at bounding box center [591, 237] width 40 height 22
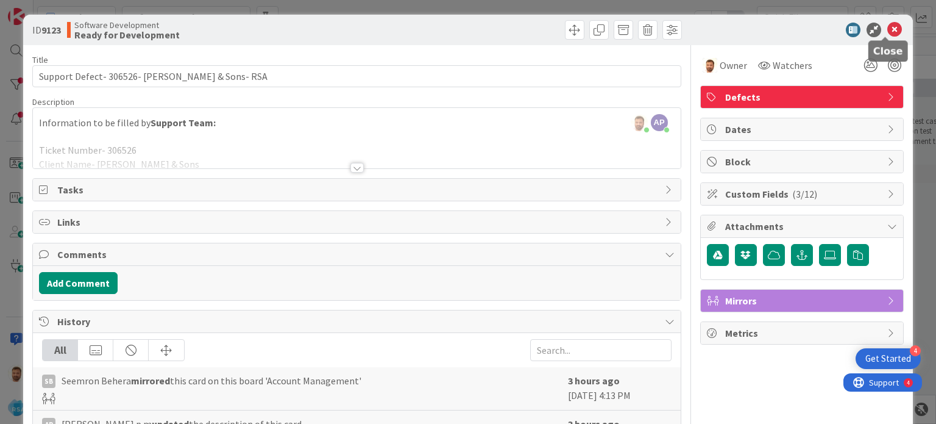
click at [891, 35] on icon at bounding box center [894, 30] width 15 height 15
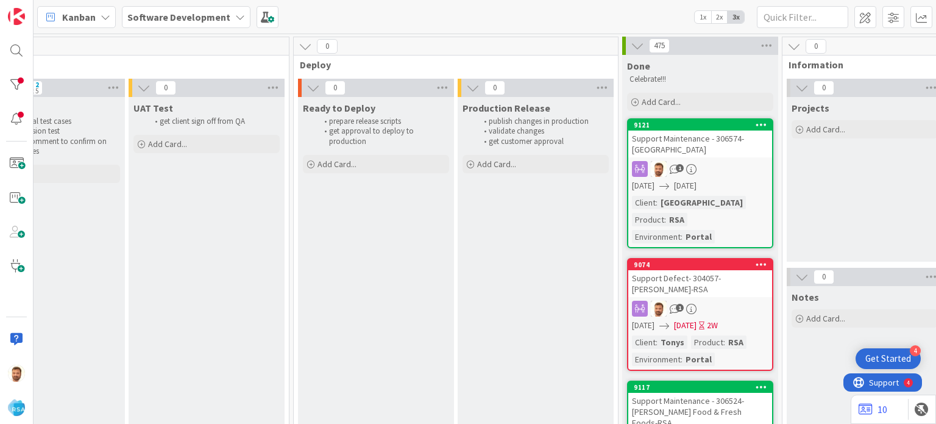
scroll to position [0, 2191]
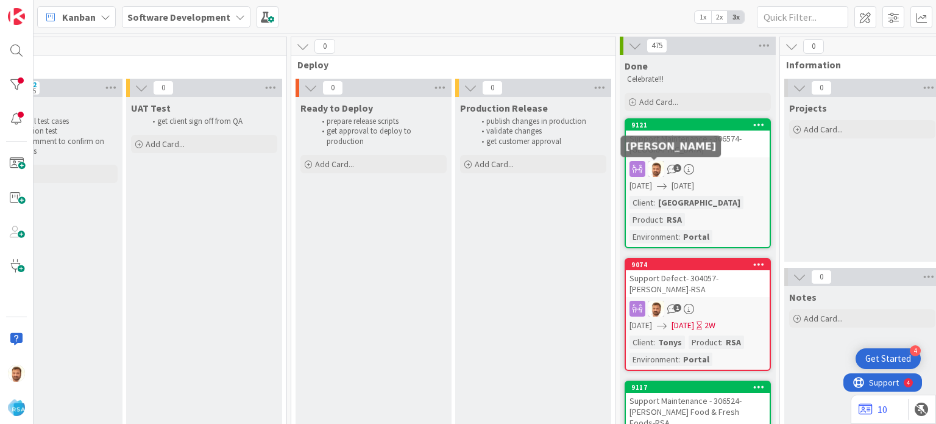
drag, startPoint x: 649, startPoint y: 160, endPoint x: 652, endPoint y: 146, distance: 14.8
click at [652, 146] on div "Support Maintenance - 306574- [GEOGRAPHIC_DATA]" at bounding box center [698, 143] width 144 height 27
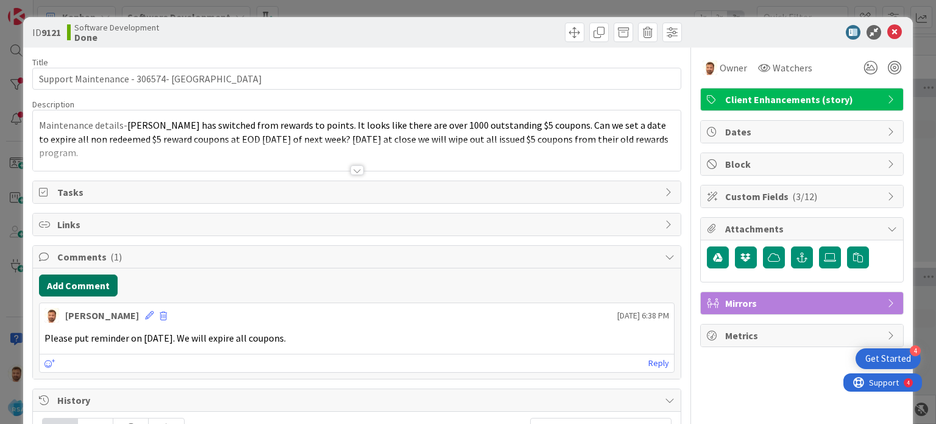
click at [93, 275] on button "Add Comment" at bounding box center [78, 285] width 79 height 22
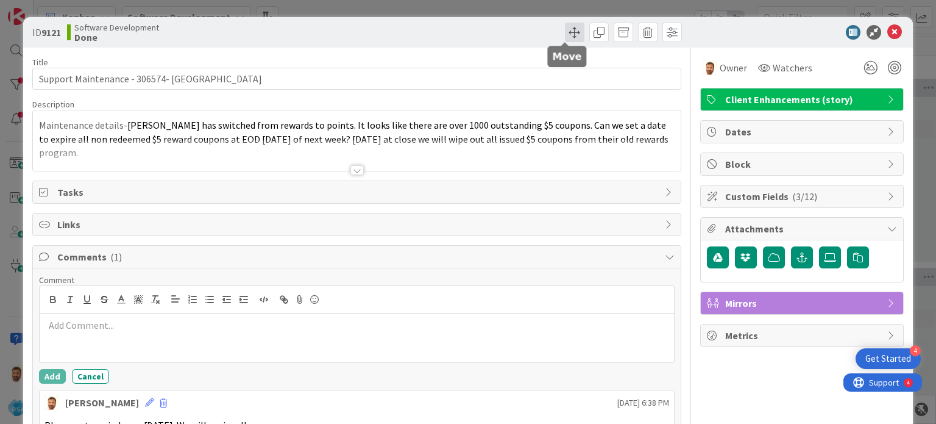
click at [565, 27] on span at bounding box center [575, 33] width 20 height 20
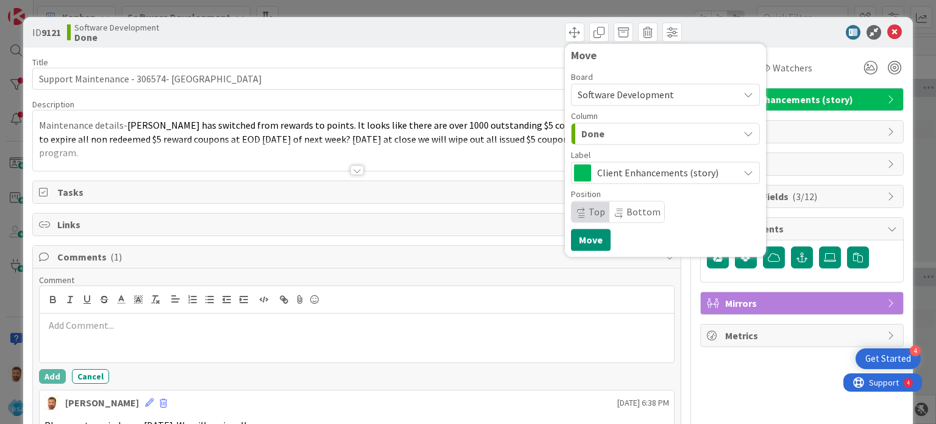
click at [611, 136] on div "Done" at bounding box center [658, 134] width 160 height 20
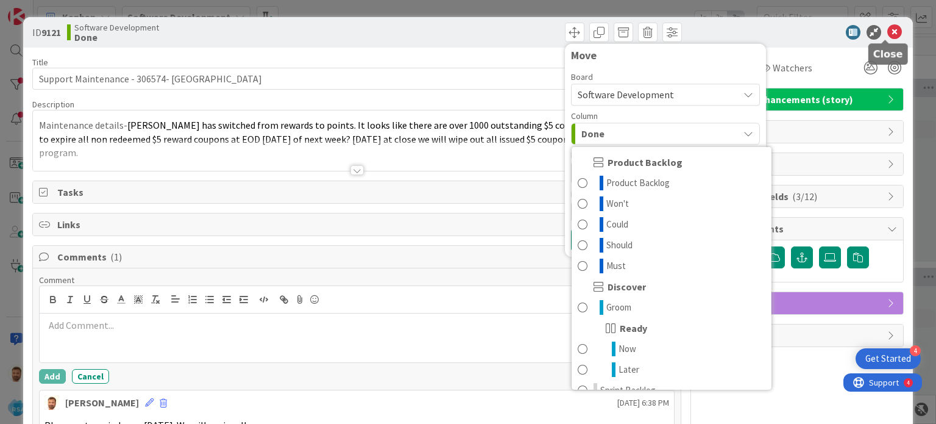
click at [887, 37] on icon at bounding box center [894, 32] width 15 height 15
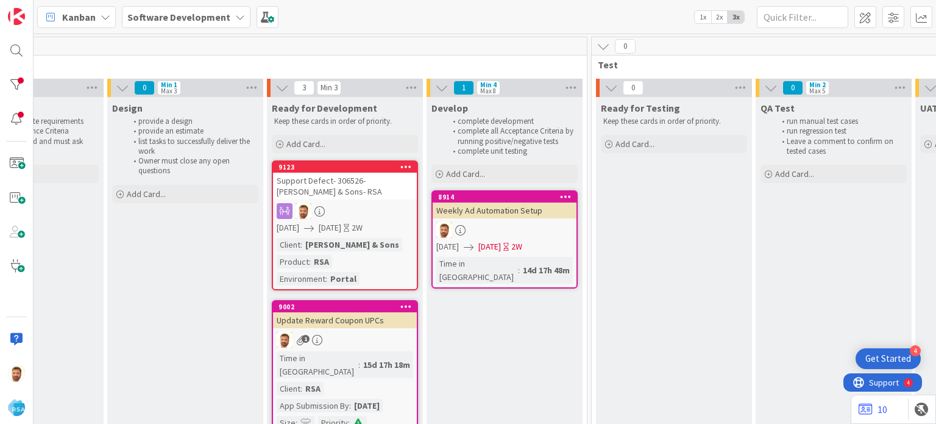
scroll to position [0, 1350]
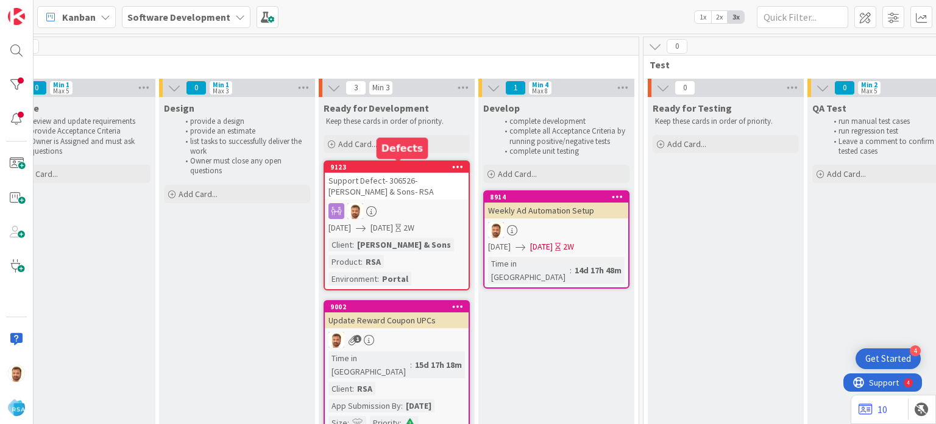
click at [379, 188] on div "Support Defect- 306526- [PERSON_NAME] & Sons- RSA" at bounding box center [397, 185] width 144 height 27
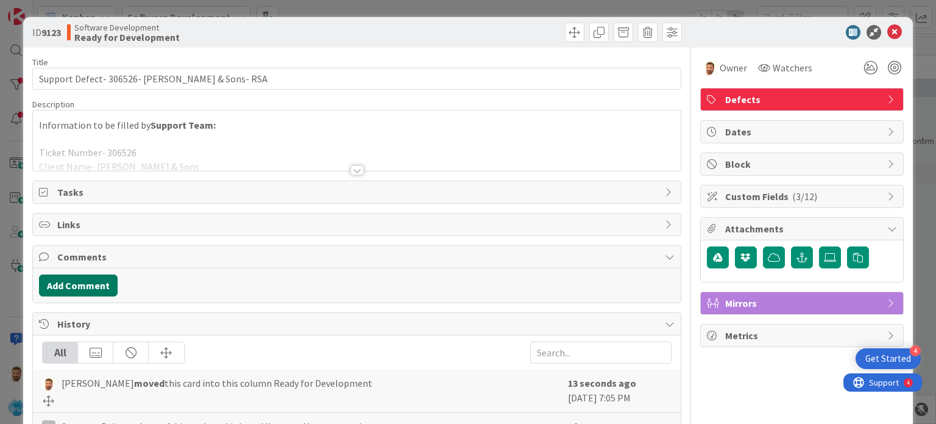
click at [85, 277] on button "Add Comment" at bounding box center [78, 285] width 79 height 22
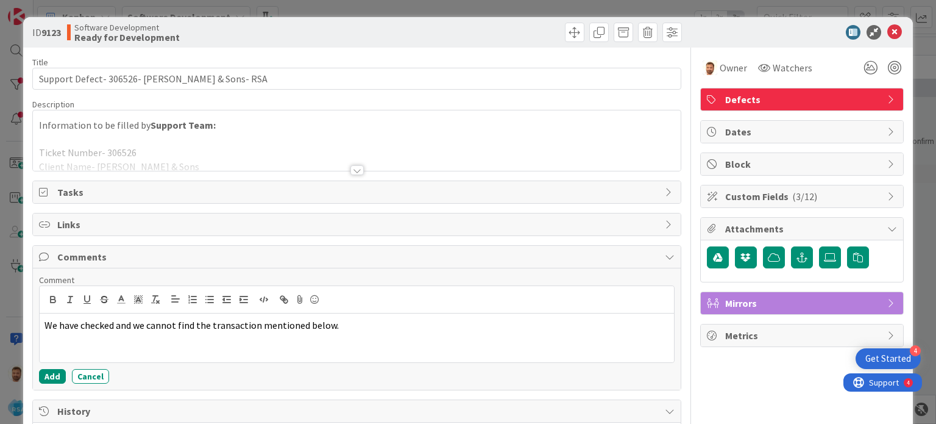
click at [44, 358] on div "We have checked and we cannot find the transaction mentioned below." at bounding box center [357, 337] width 634 height 49
click at [50, 377] on button "Add" at bounding box center [52, 376] width 27 height 15
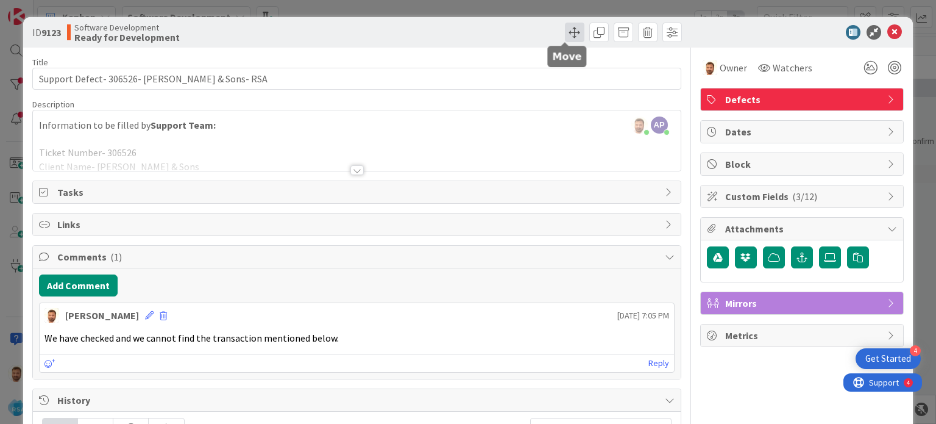
click at [567, 24] on span at bounding box center [575, 33] width 20 height 20
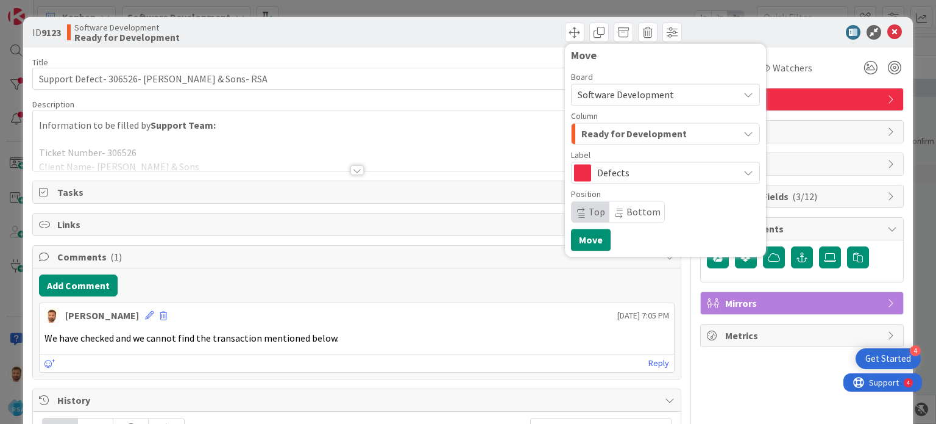
click at [580, 143] on button "Ready for Development" at bounding box center [665, 134] width 189 height 22
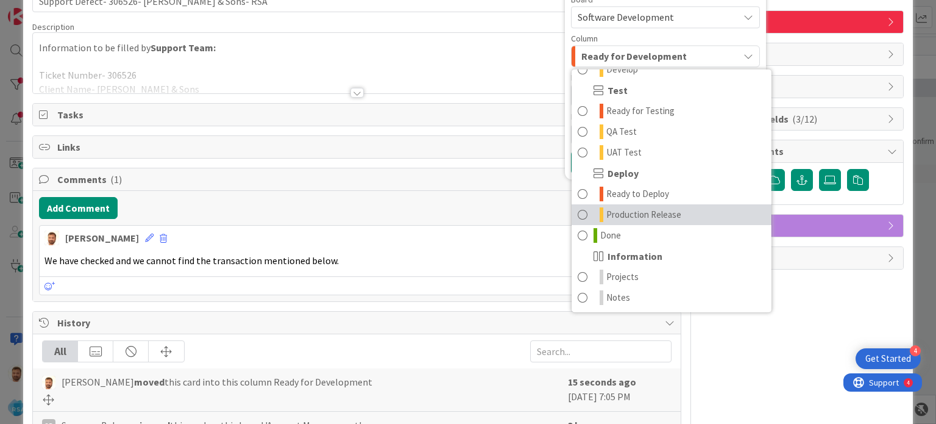
scroll to position [78, 0]
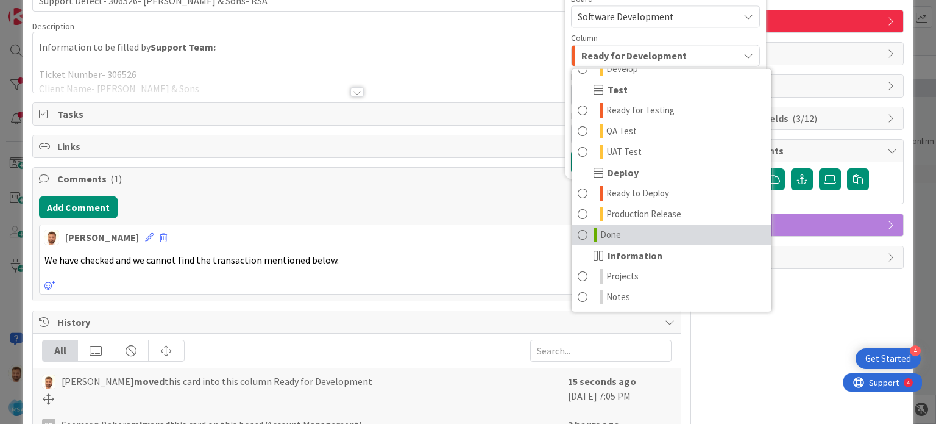
click at [600, 234] on span "Done" at bounding box center [610, 234] width 21 height 15
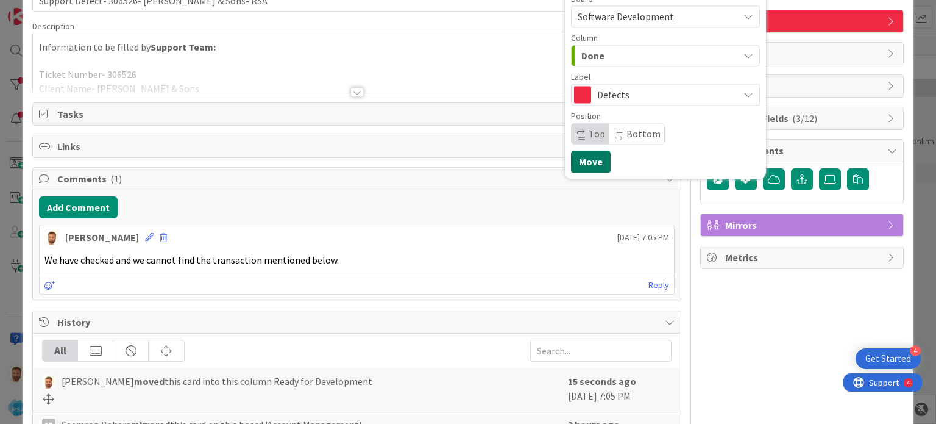
click at [579, 161] on button "Move" at bounding box center [591, 162] width 40 height 22
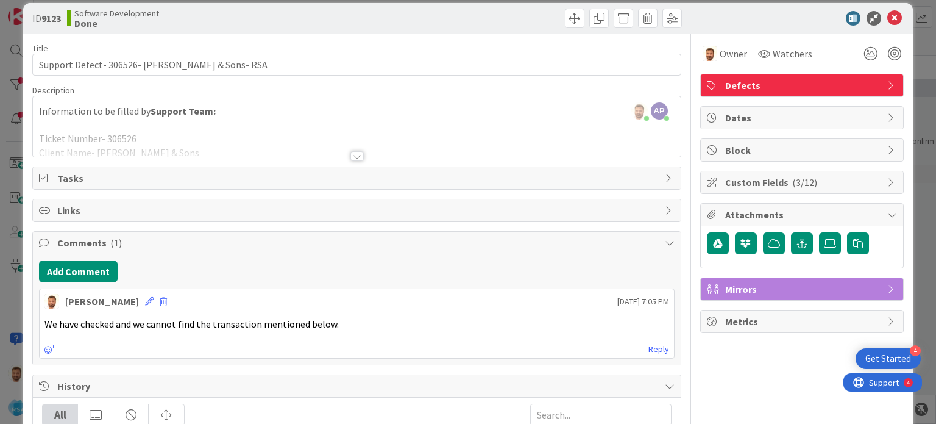
scroll to position [0, 0]
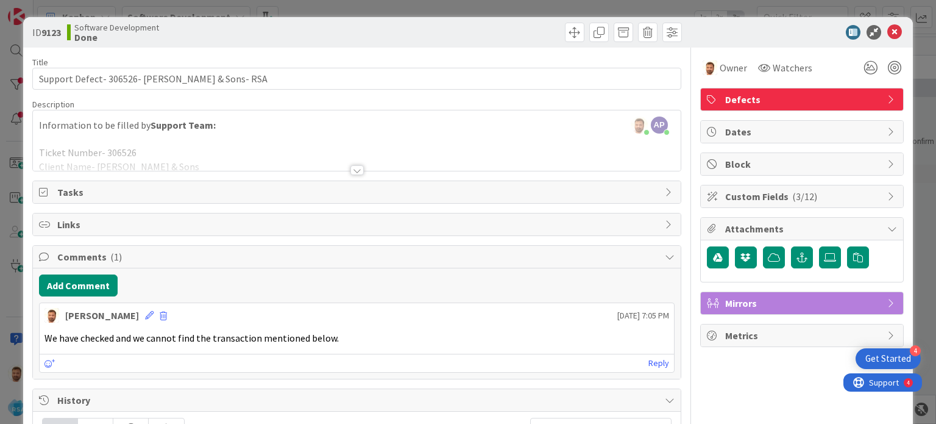
click at [887, 27] on icon at bounding box center [894, 32] width 15 height 15
